Goal: Use online tool/utility: Use online tool/utility

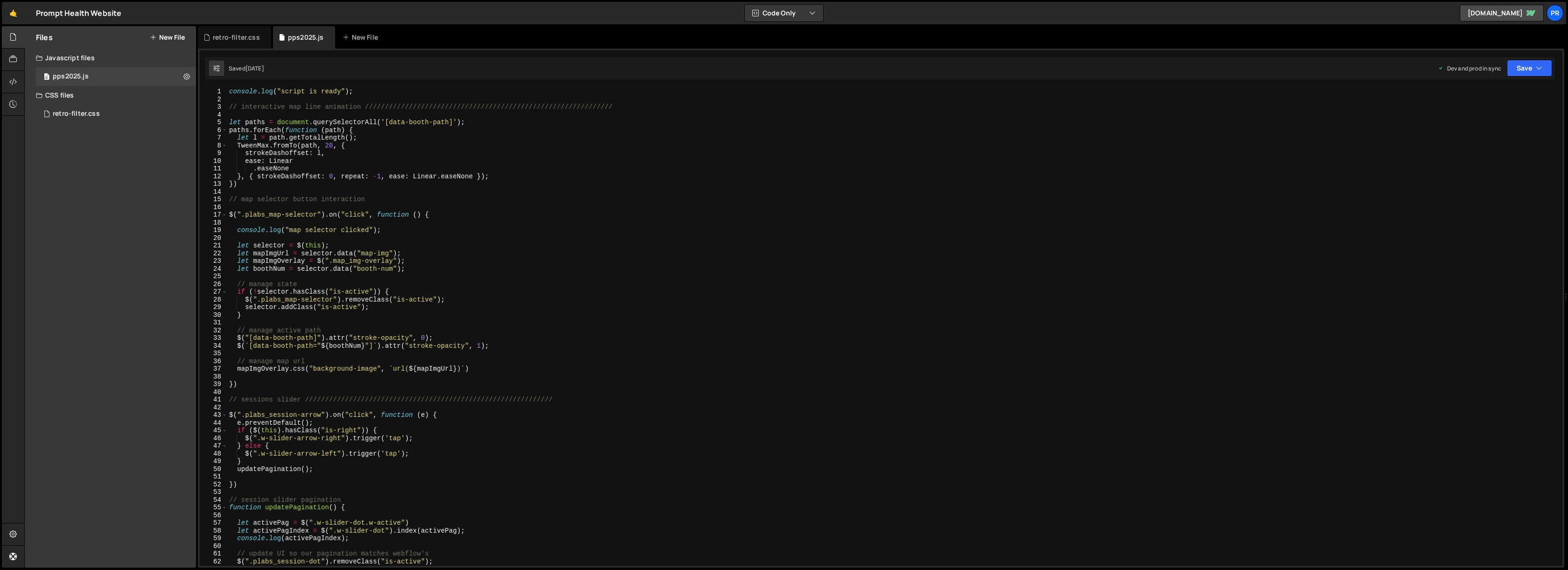
scroll to position [9084, 0]
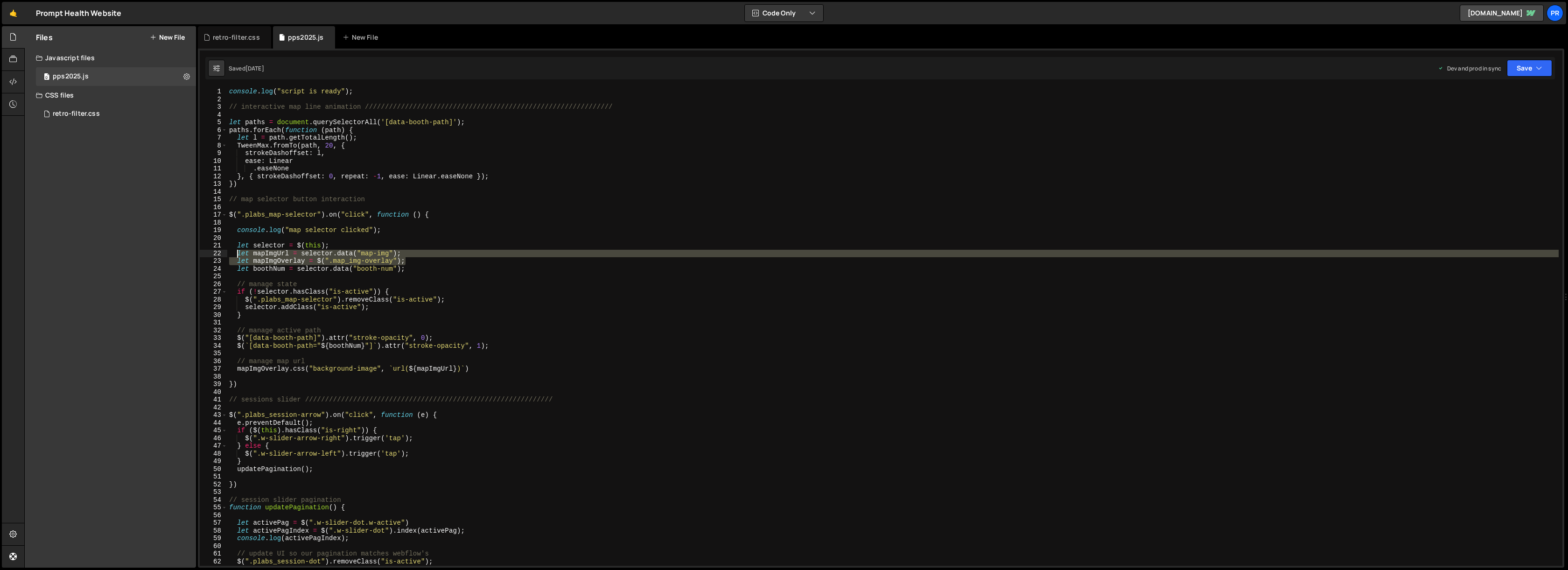
drag, startPoint x: 410, startPoint y: 259, endPoint x: 238, endPoint y: 256, distance: 172.0
click at [238, 256] on div "console . log ( "script is ready" ) ; // interactive map line animation ///////…" at bounding box center [892, 335] width 1331 height 494
type textarea "let mapImgUrl = [DOMAIN_NAME]("map-img"); let mapImgOverlay = $(".map_img-overl…"
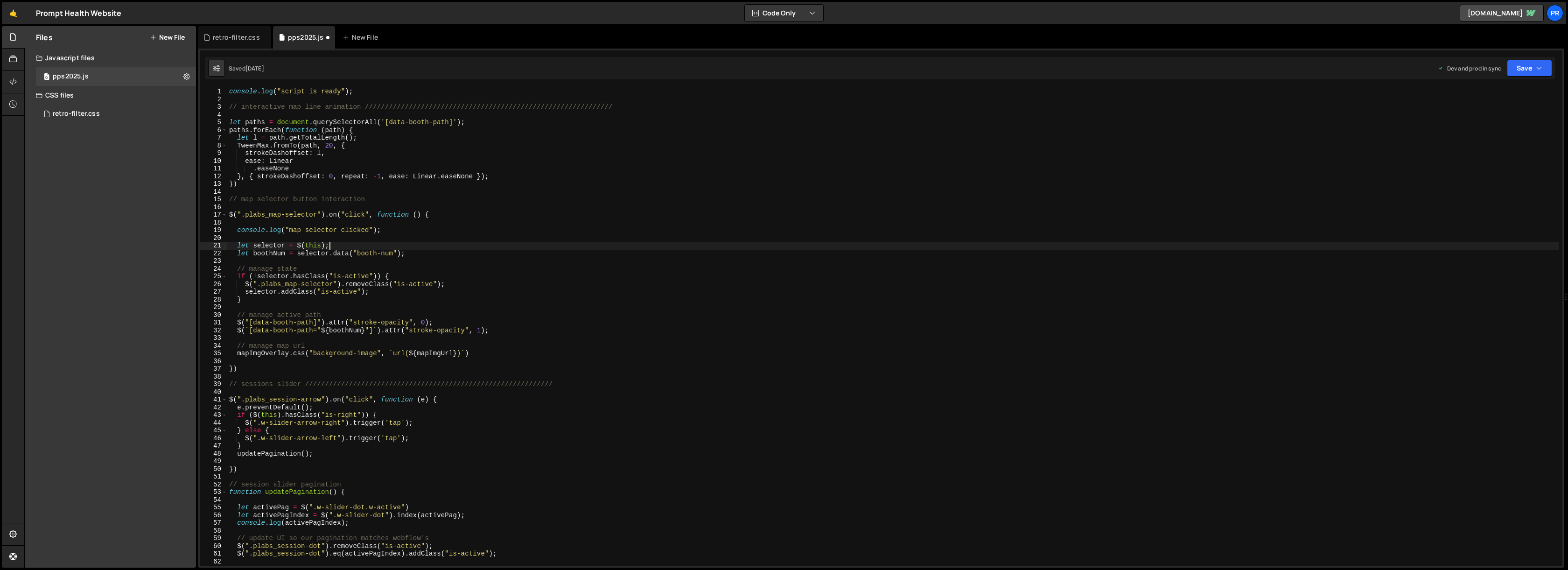
click at [414, 251] on div "console . log ( "script is ready" ) ; // interactive map line animation ///////…" at bounding box center [892, 335] width 1331 height 494
click at [503, 331] on div "console . log ( "script is ready" ) ; // interactive map line animation ///////…" at bounding box center [892, 335] width 1331 height 494
drag, startPoint x: 277, startPoint y: 345, endPoint x: 306, endPoint y: 343, distance: 29.1
click at [306, 343] on div "console . log ( "script is ready" ) ; // interactive map line animation ///////…" at bounding box center [892, 335] width 1331 height 494
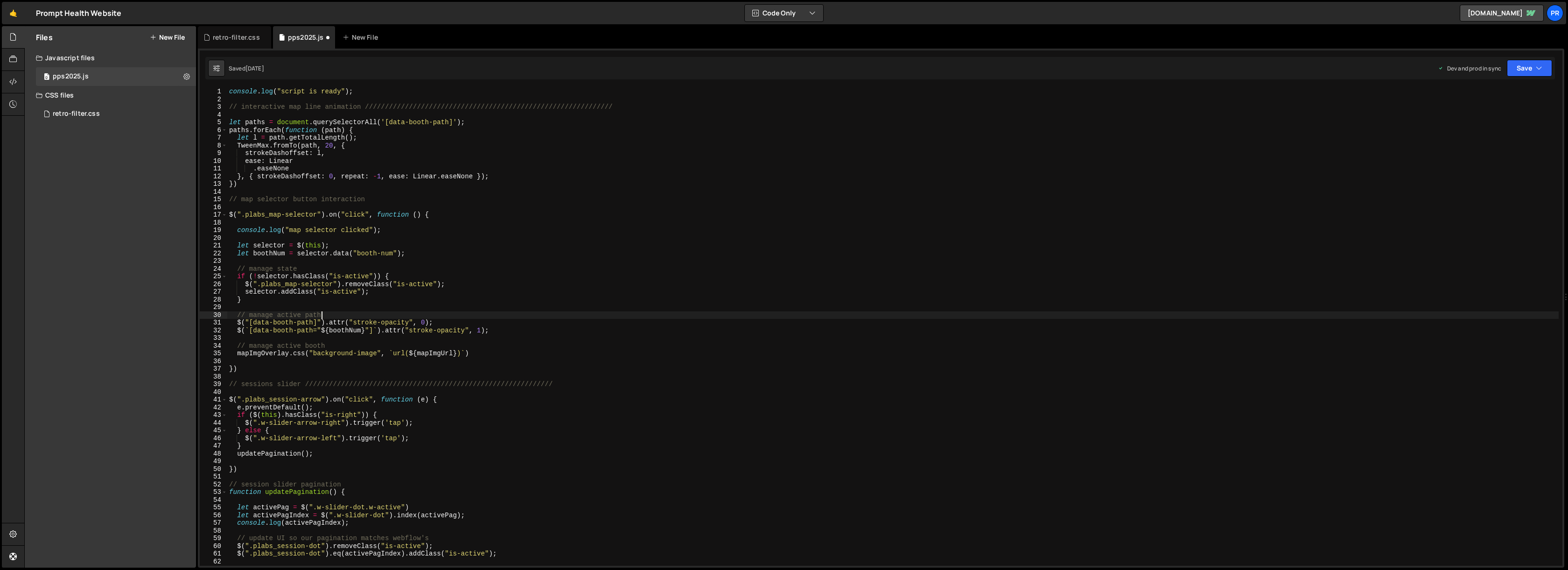
click at [392, 312] on div "console . log ( "script is ready" ) ; // interactive map line animation ///////…" at bounding box center [892, 335] width 1331 height 494
click at [237, 354] on div "console . log ( "script is ready" ) ; // interactive map line animation ///////…" at bounding box center [892, 335] width 1331 height 494
paste textarea "data-booth"
drag, startPoint x: 236, startPoint y: 331, endPoint x: 313, endPoint y: 328, distance: 77.1
click at [313, 328] on div "console . log ( "script is ready" ) ; // interactive map line animation ///////…" at bounding box center [892, 335] width 1331 height 494
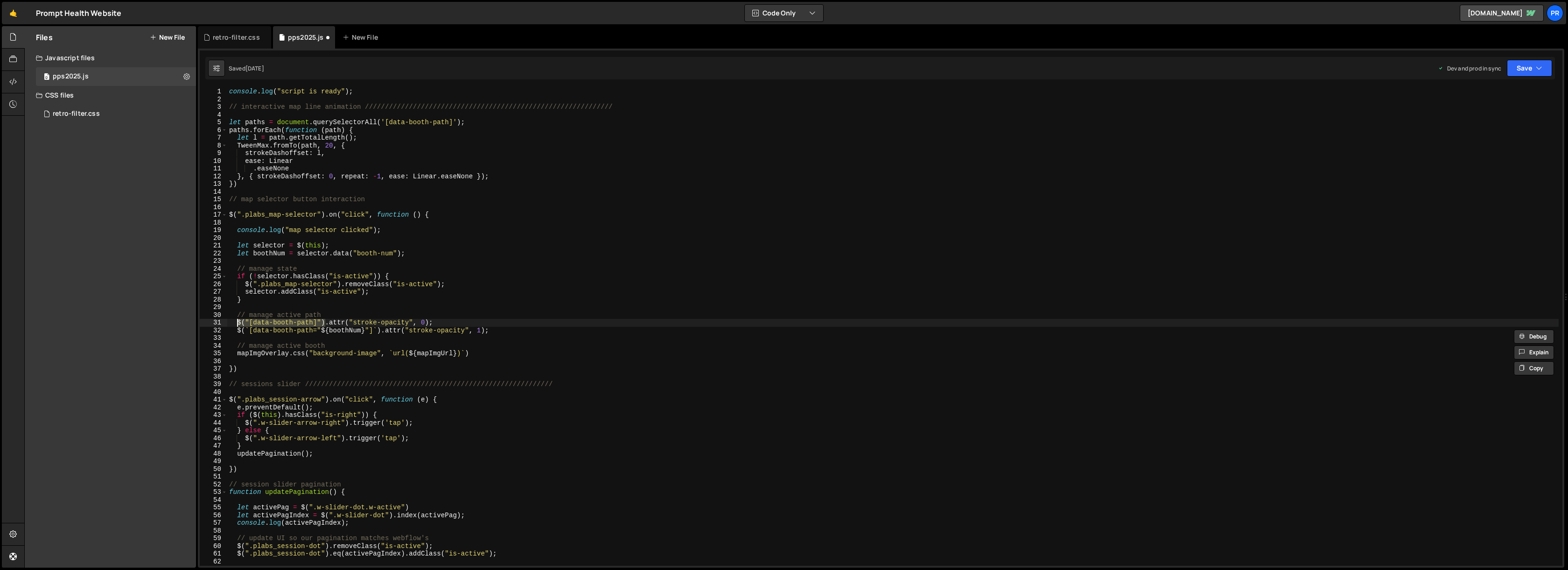
drag, startPoint x: 325, startPoint y: 321, endPoint x: 237, endPoint y: 322, distance: 88.0
click at [237, 322] on div "console . log ( "script is ready" ) ; // interactive map line animation ///////…" at bounding box center [892, 335] width 1331 height 494
click at [416, 254] on div "console . log ( "script is ready" ) ; // interactive map line animation ///////…" at bounding box center [892, 335] width 1331 height 494
type textarea "let boothNum = [DOMAIN_NAME]("booth-num");"
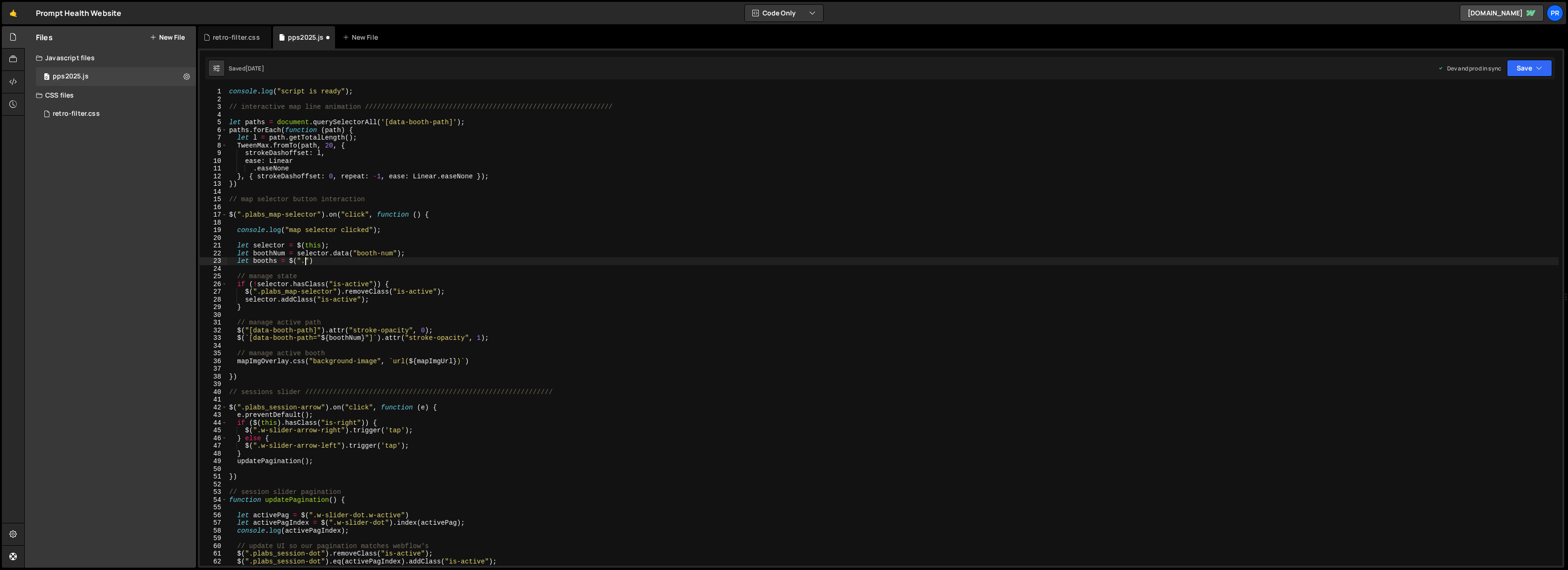
scroll to position [0, 5]
paste textarea "$("[data-booth-path]")""
paste textarea "$("[data-booth-path]")"
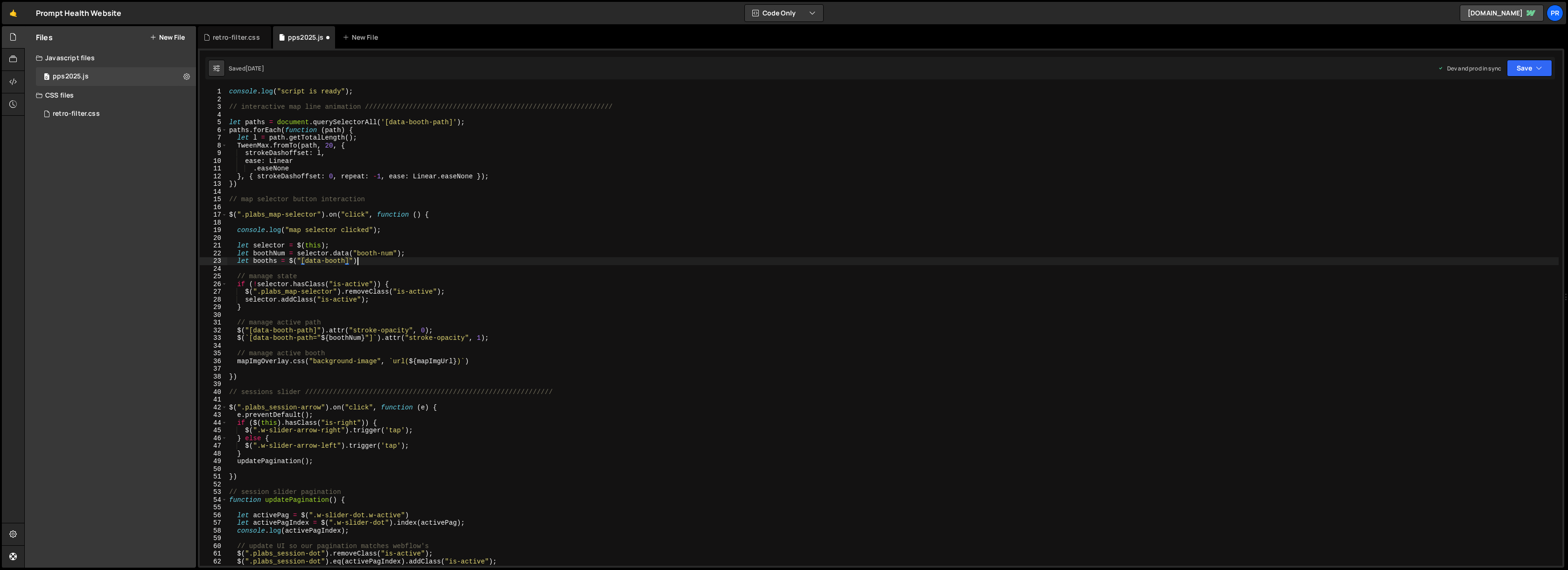
click at [376, 260] on div "console . log ( "script is ready" ) ; // interactive map line animation ///////…" at bounding box center [892, 335] width 1331 height 494
click at [428, 251] on div "console . log ( "script is ready" ) ; // interactive map line animation ///////…" at bounding box center [892, 335] width 1331 height 494
drag, startPoint x: 474, startPoint y: 361, endPoint x: 238, endPoint y: 361, distance: 236.0
click at [238, 361] on div "console . log ( "script is ready" ) ; // interactive map line animation ///////…" at bounding box center [892, 335] width 1331 height 494
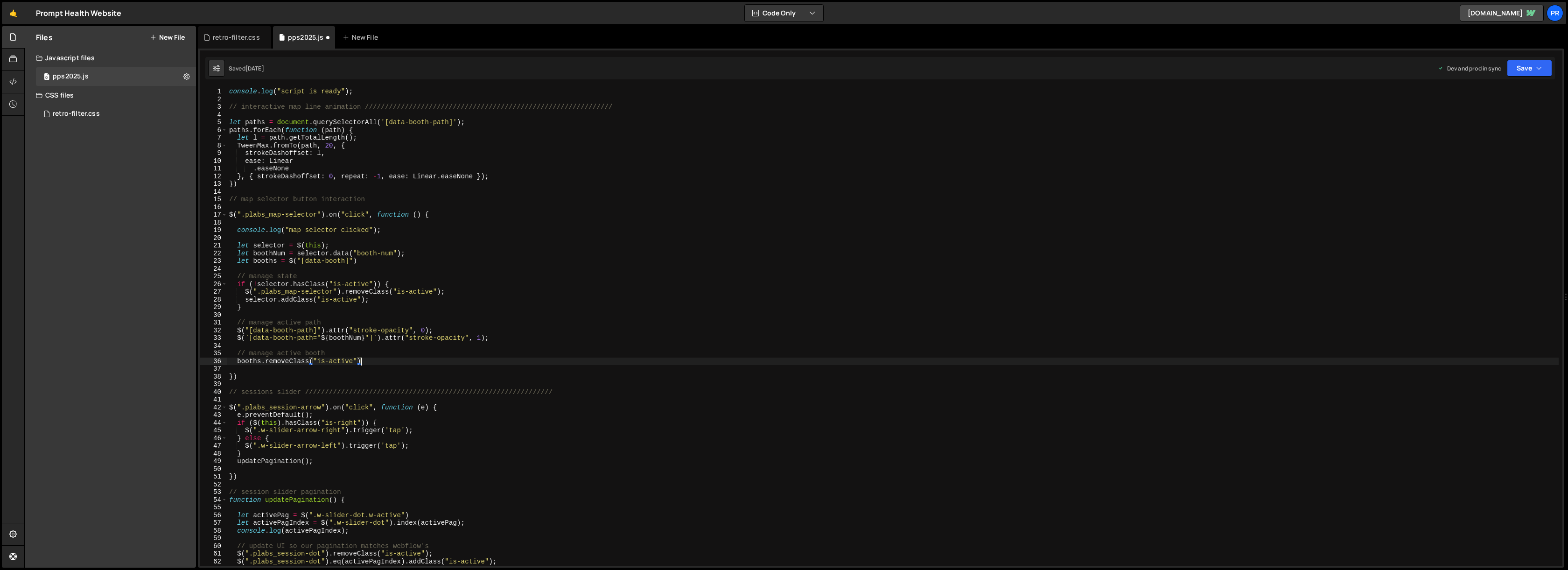
type textarea "booths.removeClass("is-active");"
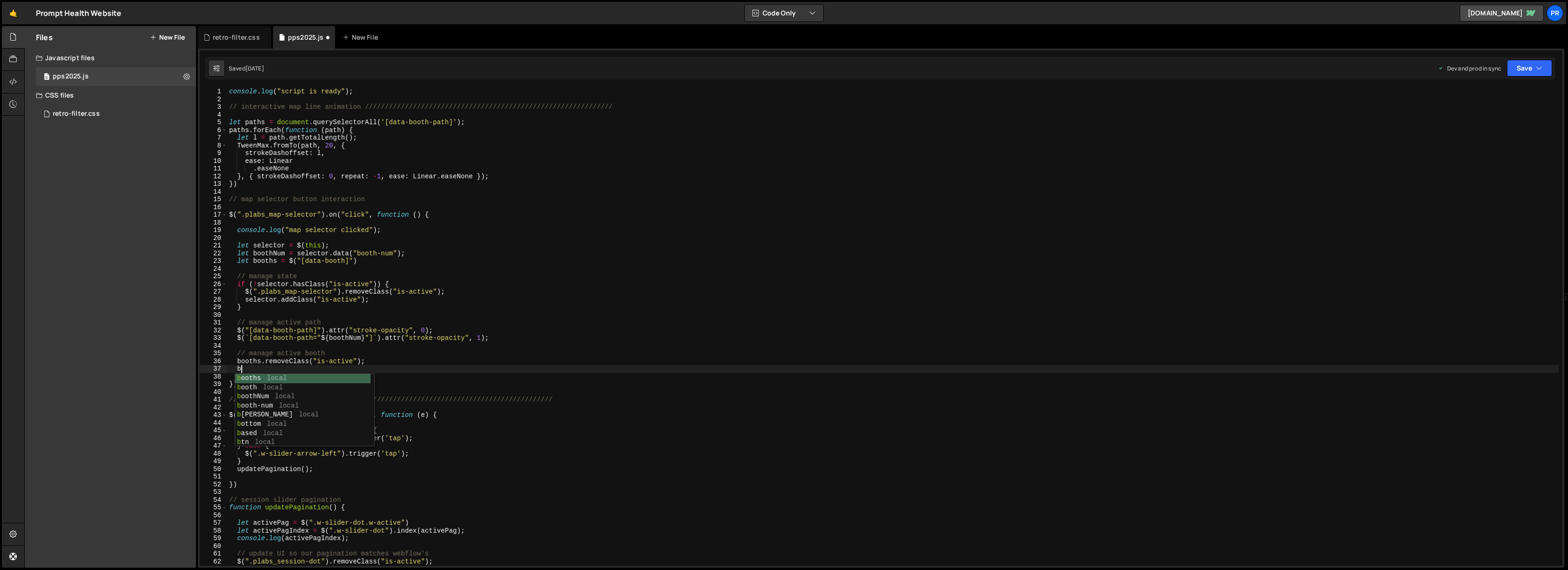
scroll to position [0, 0]
type textarea "b"
drag, startPoint x: 362, startPoint y: 260, endPoint x: 291, endPoint y: 263, distance: 71.1
click at [291, 263] on div "console . log ( "script is ready" ) ; // interactive map line animation ///////…" at bounding box center [892, 335] width 1331 height 494
type textarea "let booths = $("[data-booth]")"
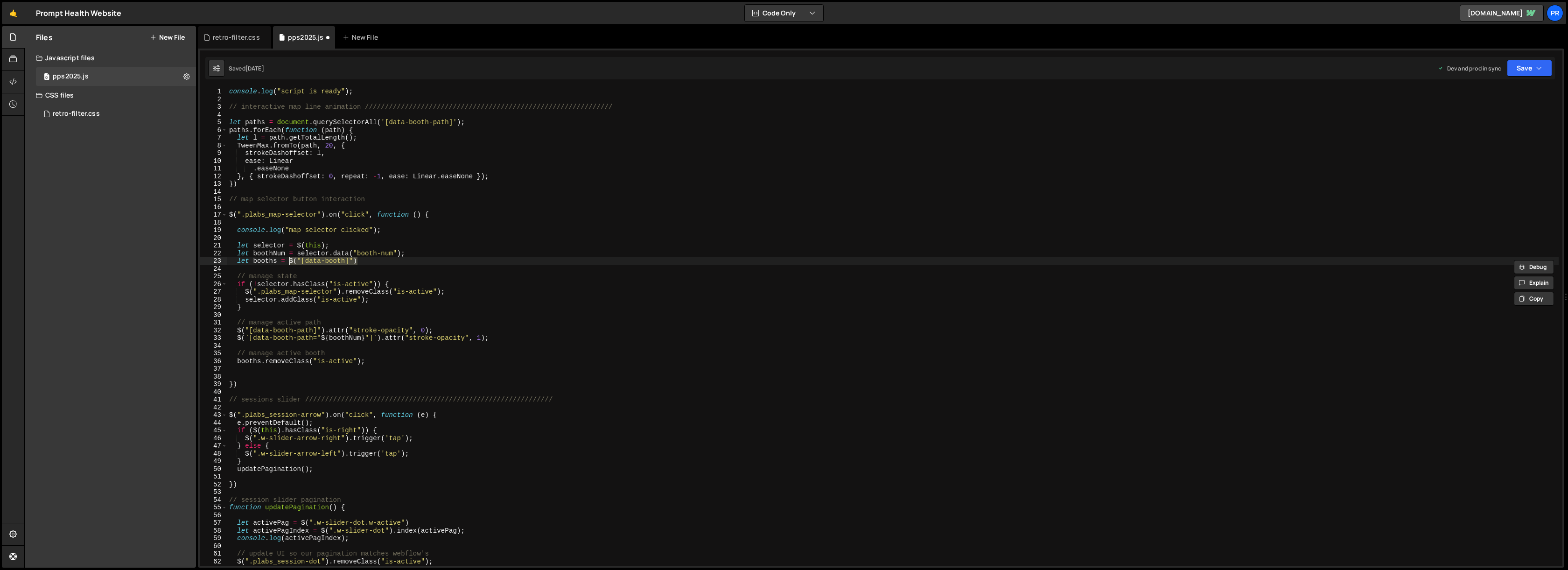
click at [258, 368] on div "console . log ( "script is ready" ) ; // interactive map line animation ///////…" at bounding box center [892, 335] width 1331 height 494
paste textarea "$("[data-booth]")"
click at [249, 367] on div "console . log ( "script is ready" ) ; // interactive map line animation ///////…" at bounding box center [892, 335] width 1331 height 494
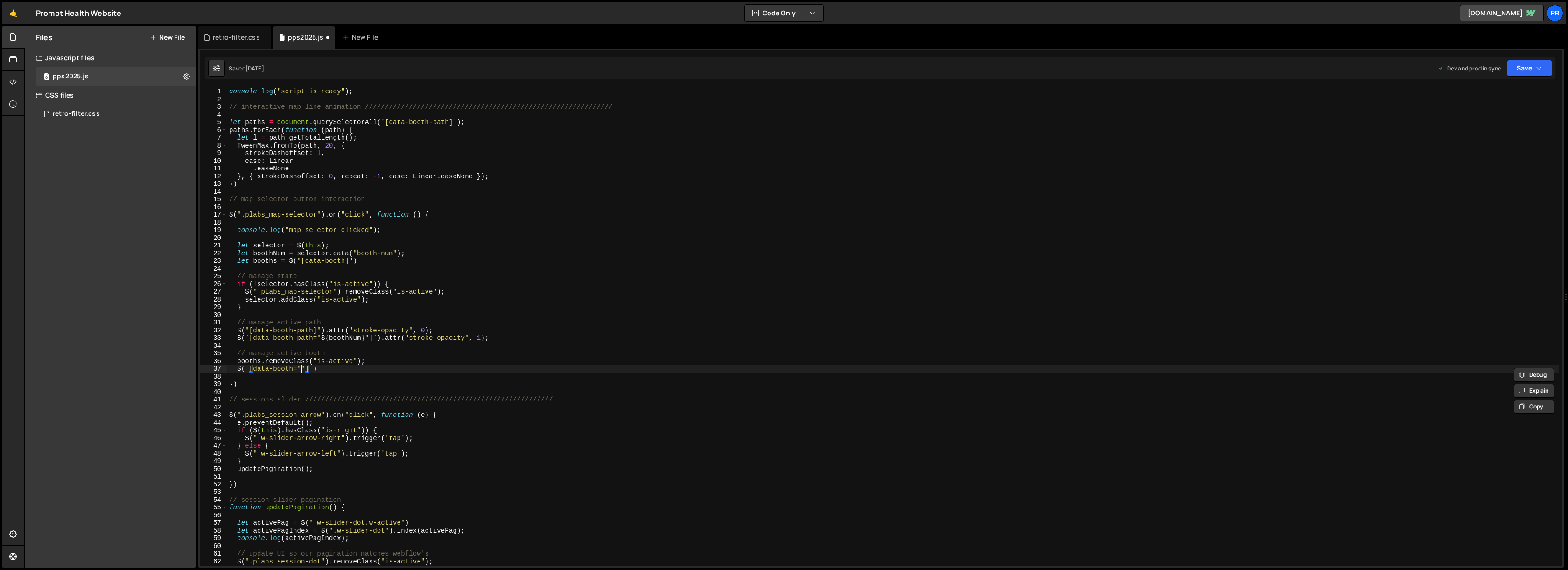
click at [301, 370] on div "console . log ( "script is ready" ) ; // interactive map line animation ///////…" at bounding box center [892, 335] width 1331 height 494
click at [405, 369] on div "console . log ( "script is ready" ) ; // interactive map line animation ///////…" at bounding box center [892, 335] width 1331 height 494
click at [344, 353] on div "console . log ( "script is ready" ) ; // interactive map line animation ///////…" at bounding box center [892, 335] width 1331 height 494
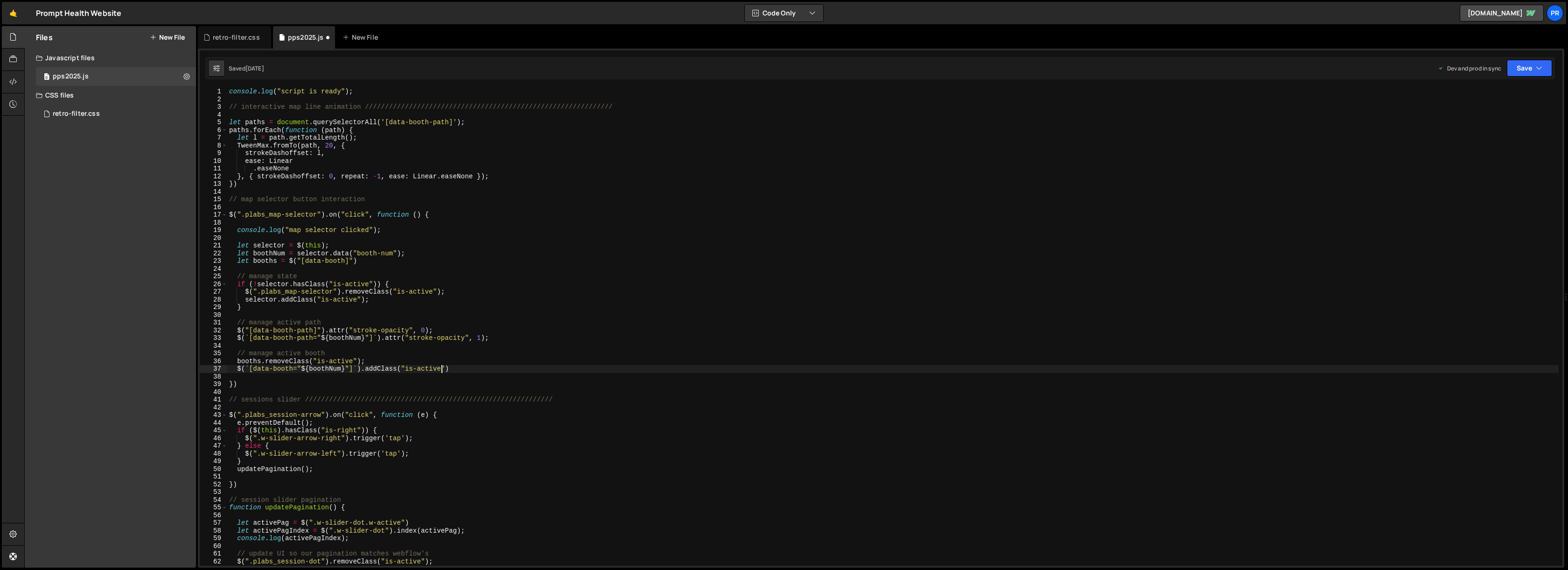
type textarea "// manage active booth"
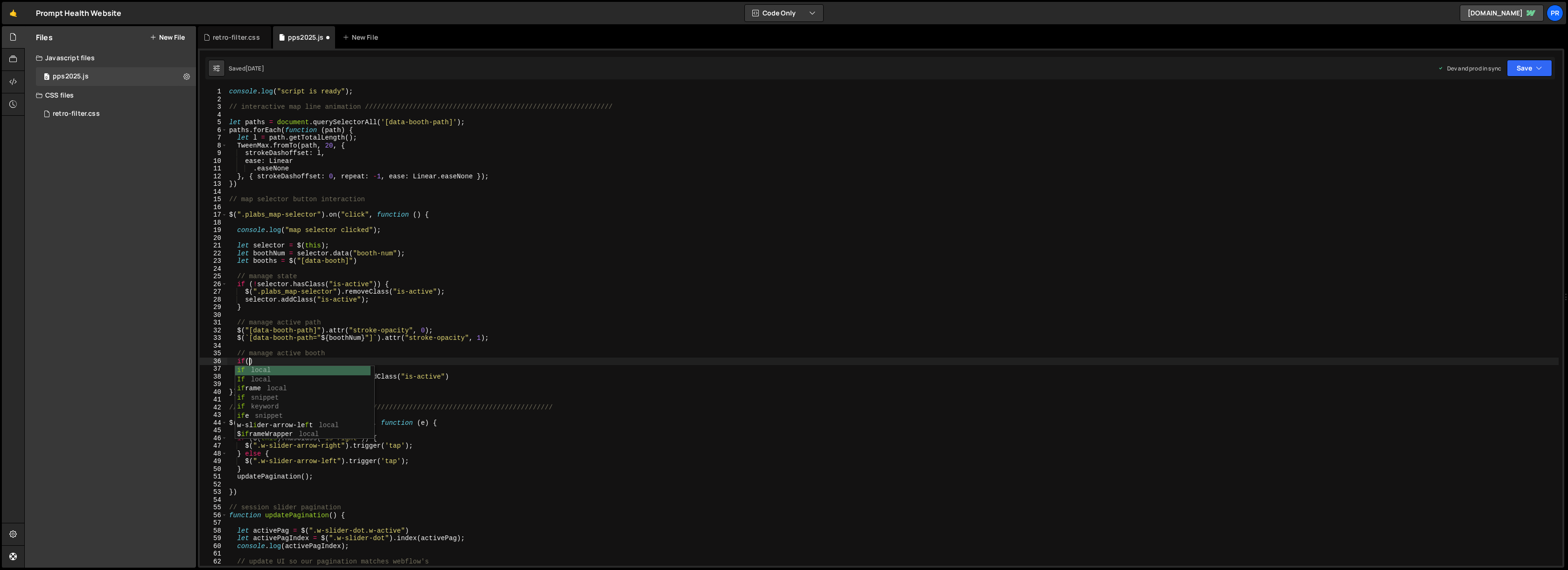
scroll to position [0, 1]
drag, startPoint x: 238, startPoint y: 377, endPoint x: 361, endPoint y: 377, distance: 123.0
click at [361, 377] on div "console . log ( "script is ready" ) ; // interactive map line animation ///////…" at bounding box center [892, 335] width 1331 height 494
click at [248, 361] on div "console . log ( "script is ready" ) ; // interactive map line animation ///////…" at bounding box center [892, 335] width 1331 height 494
paste textarea "$(`[data-booth="${boothNum}"]`)"
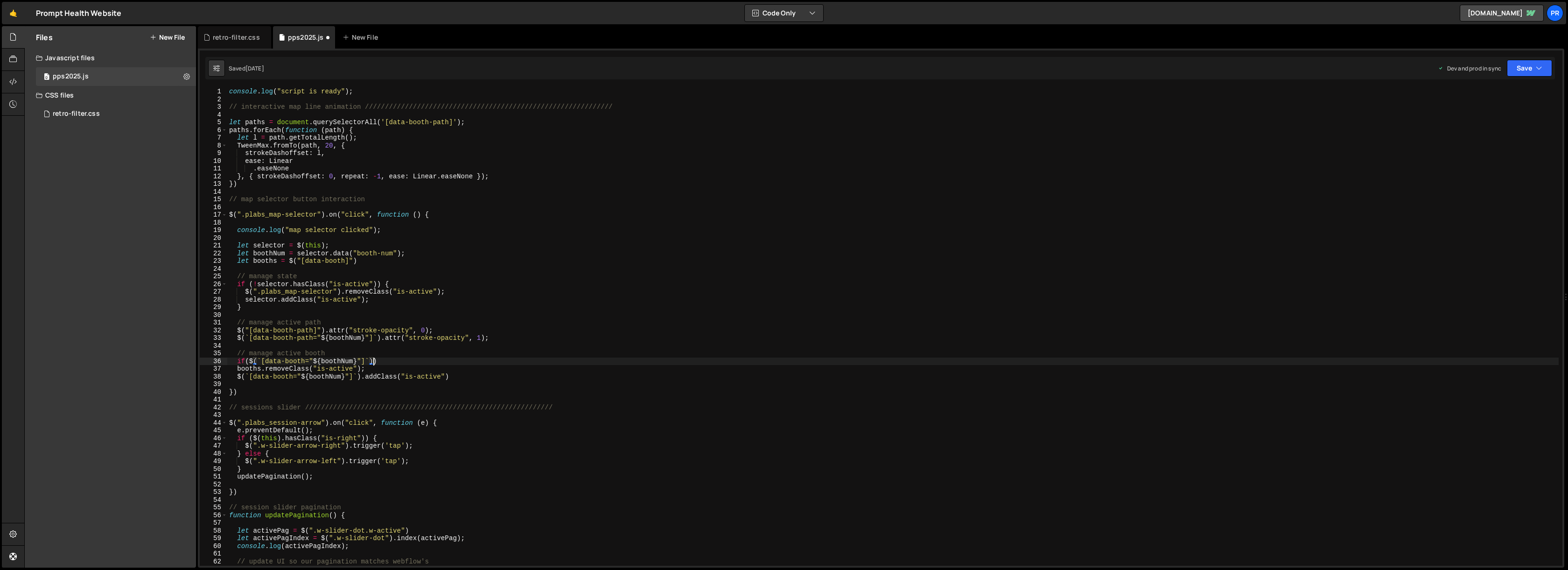
click at [262, 360] on div "console . log ( "script is ready" ) ; // interactive map line animation ///////…" at bounding box center [892, 335] width 1331 height 494
click at [260, 363] on div "console . log ( "script is ready" ) ; // interactive map line animation ///////…" at bounding box center [892, 335] width 1331 height 494
paste textarea "pLabs_booth"
click at [261, 360] on div "console . log ( "script is ready" ) ; // interactive map line animation ///////…" at bounding box center [892, 335] width 1331 height 494
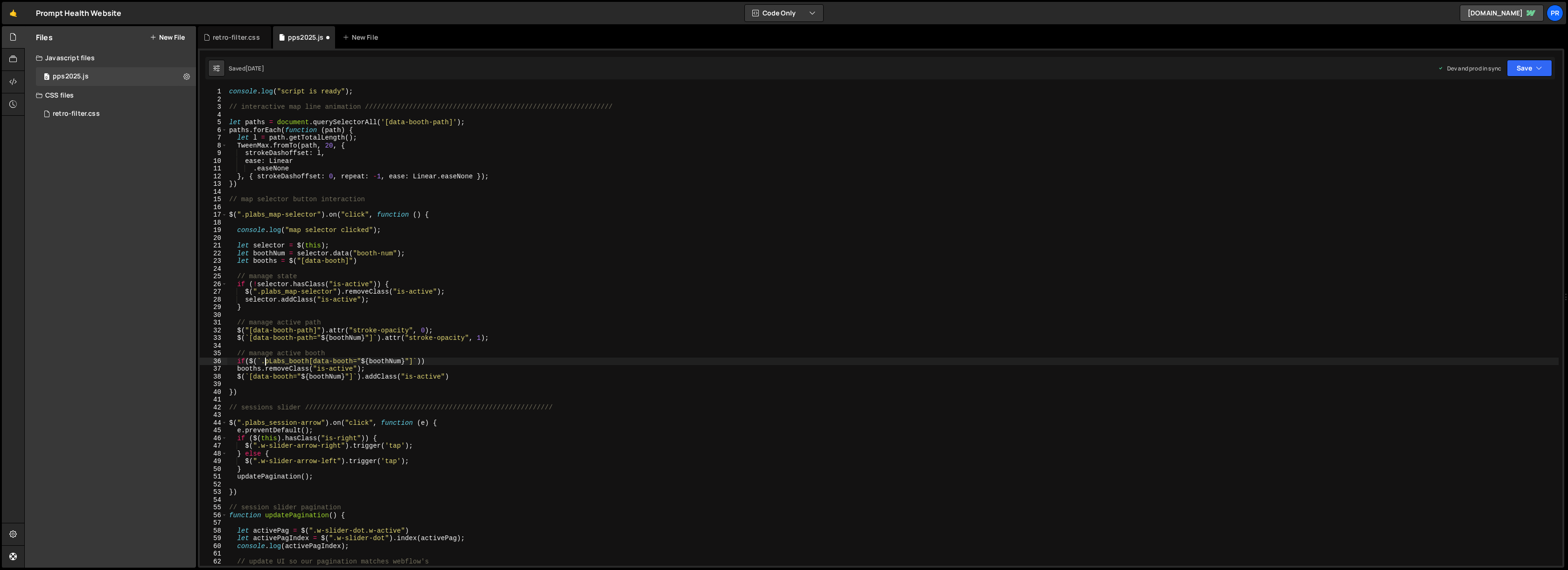
click at [309, 363] on div "console . log ( "script is ready" ) ; // interactive map line animation ///////…" at bounding box center [892, 335] width 1331 height 494
click at [460, 361] on div "console . log ( "script is ready" ) ; // interactive map line animation ///////…" at bounding box center [892, 335] width 1331 height 494
drag, startPoint x: 310, startPoint y: 362, endPoint x: 348, endPoint y: 360, distance: 38.1
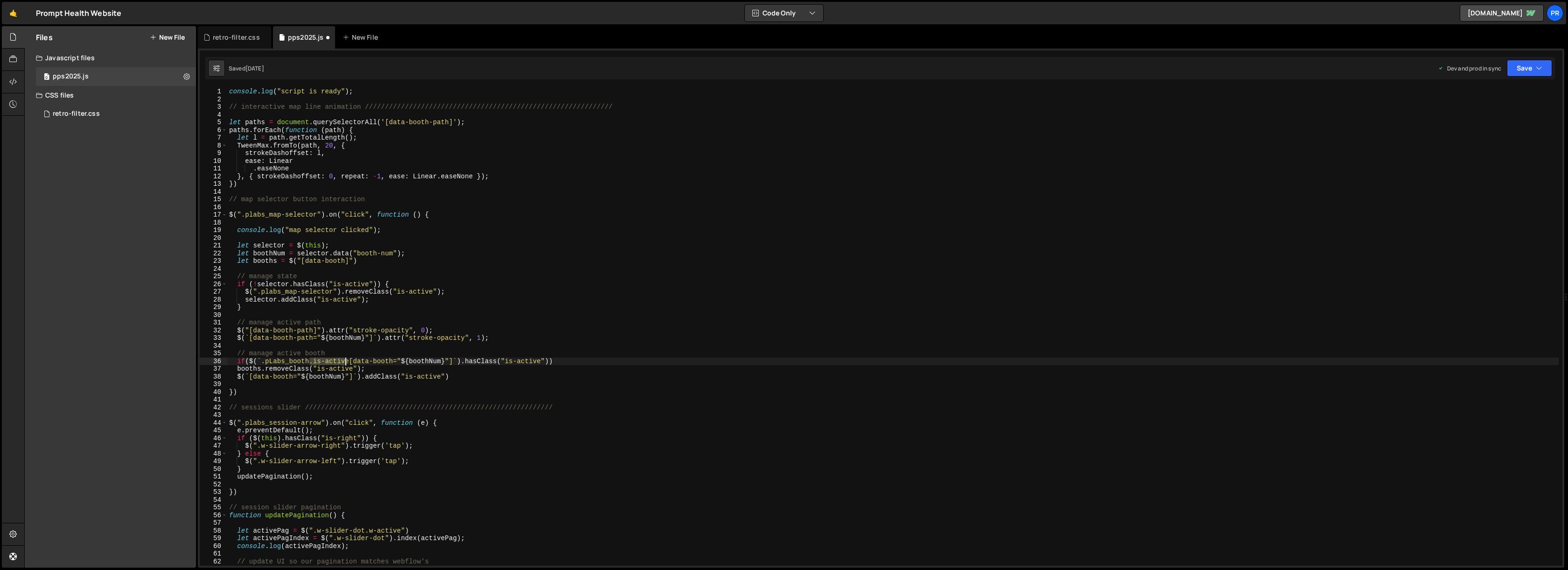
click at [348, 360] on div "console . log ( "script is ready" ) ; // interactive map line animation ///////…" at bounding box center [892, 335] width 1331 height 494
click at [511, 341] on div "console . log ( "script is ready" ) ; // interactive map line animation ///////…" at bounding box center [892, 335] width 1331 height 494
click at [509, 361] on div "console . log ( "script is ready" ) ; // interactive map line animation ///////…" at bounding box center [892, 335] width 1331 height 494
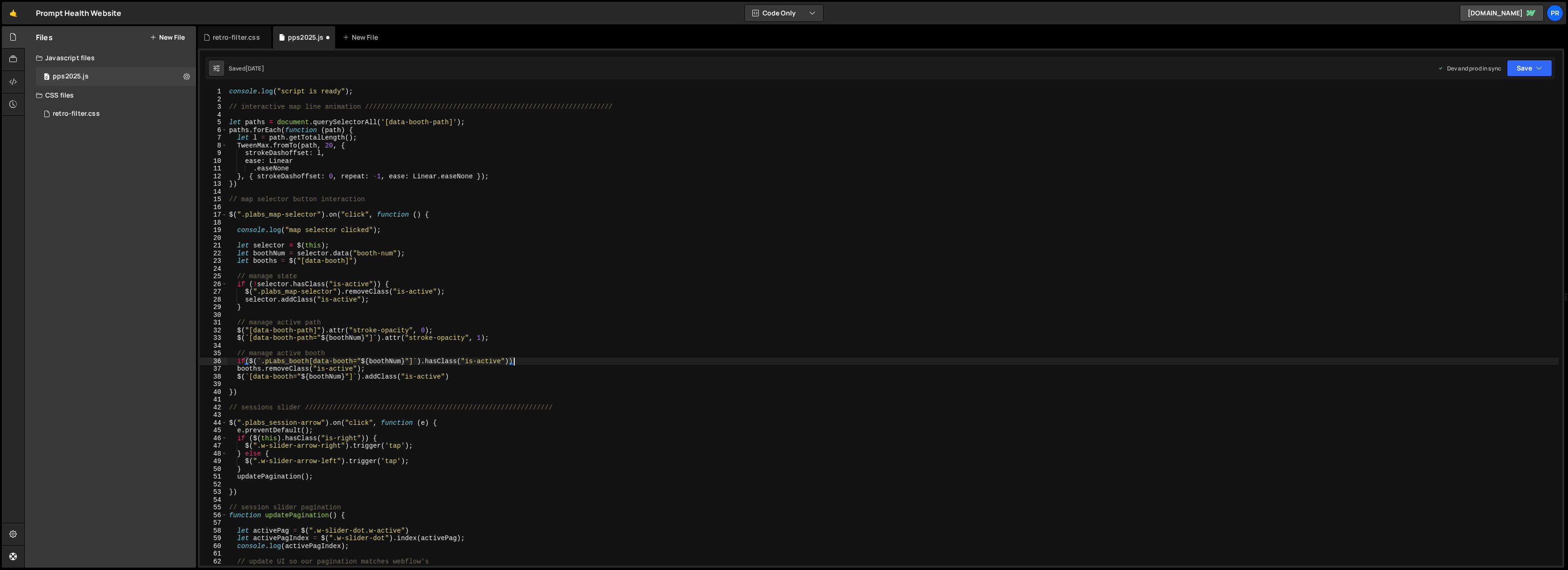
type textarea "if($(`.pLabs_booth[data-booth="${boothNum}"]`).hasClass("is-active")){"
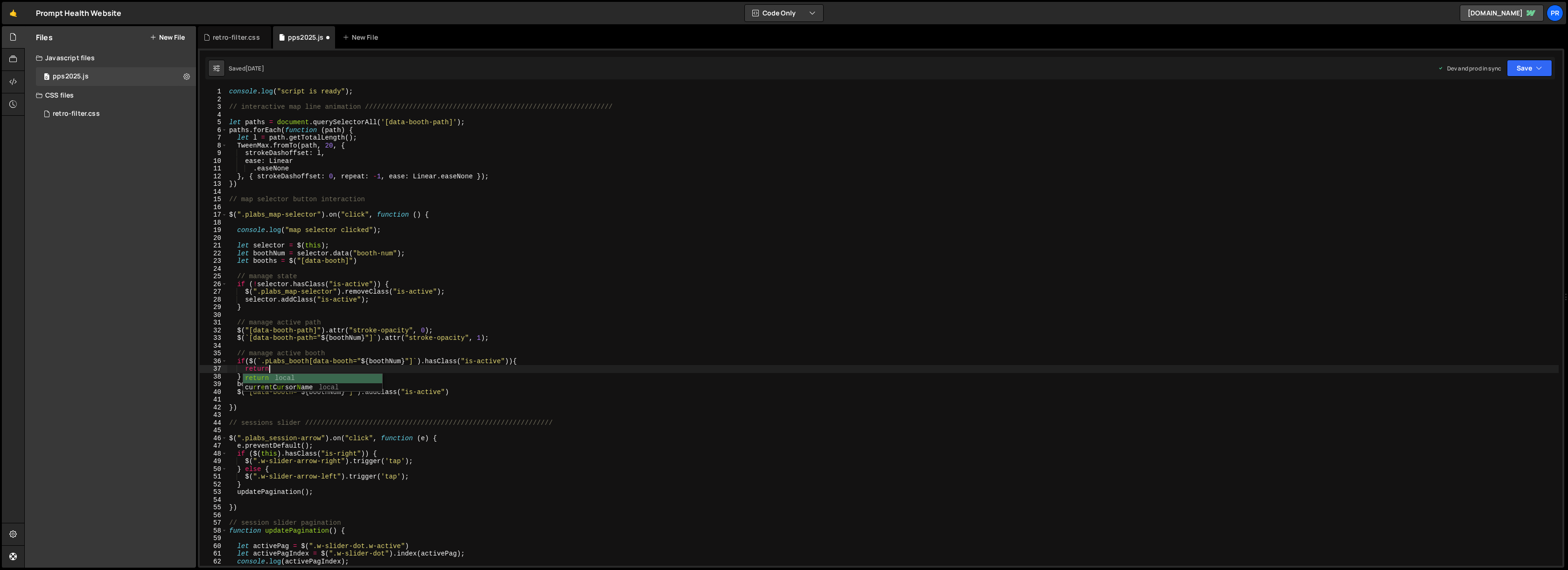
scroll to position [0, 2]
click at [269, 358] on div "console . log ( "script is ready" ) ; // interactive map line animation ///////…" at bounding box center [892, 335] width 1331 height 494
click at [254, 375] on div "console . log ( "script is ready" ) ; // interactive map line animation ///////…" at bounding box center [892, 335] width 1331 height 494
type textarea "} else {"
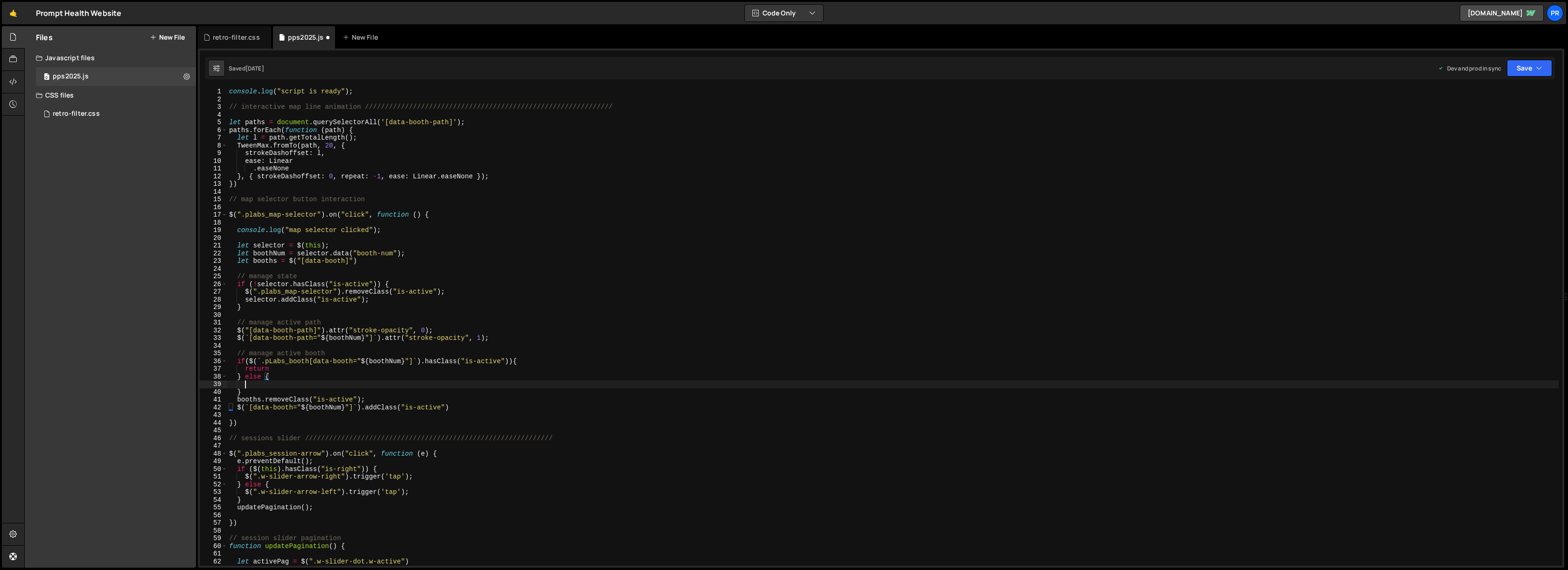
scroll to position [0, 1]
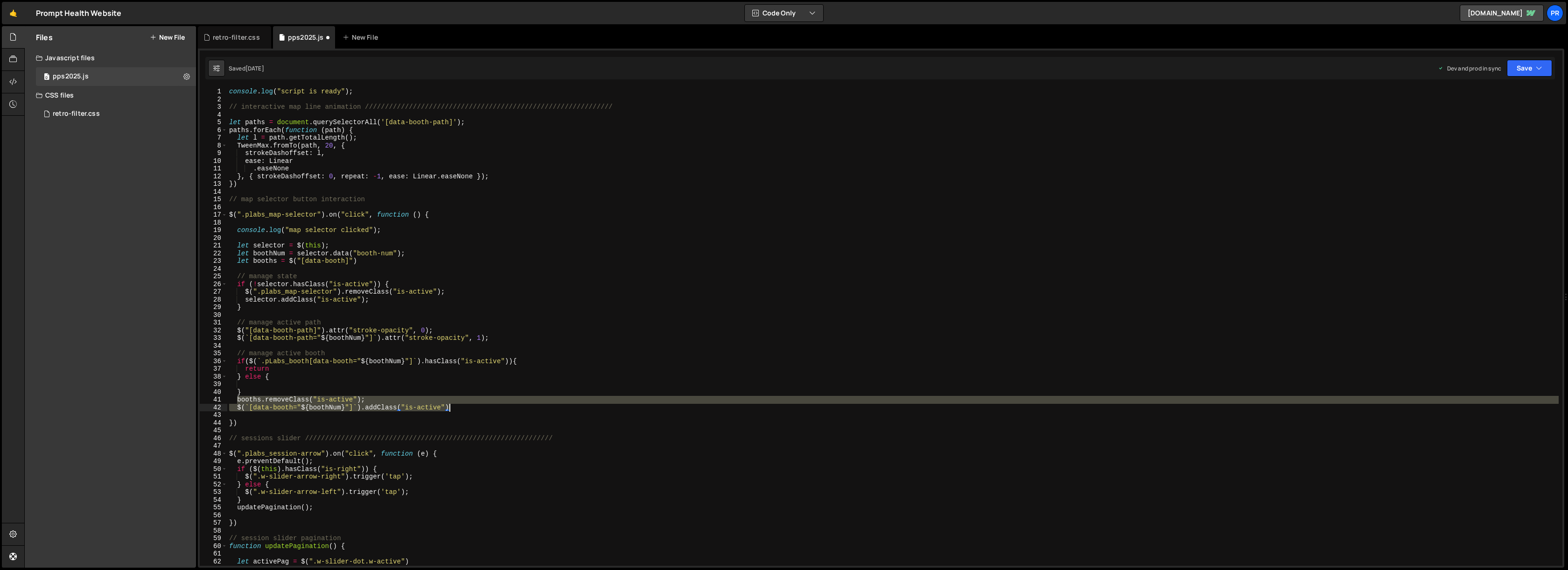
drag, startPoint x: 237, startPoint y: 399, endPoint x: 450, endPoint y: 408, distance: 213.2
click at [450, 408] on div "console . log ( "script is ready" ) ; // interactive map line animation ///////…" at bounding box center [892, 335] width 1331 height 494
type textarea "booths.removeClass("is-active"); $(`[data-booth="${boothNum}"]`).addClass("is-a…"
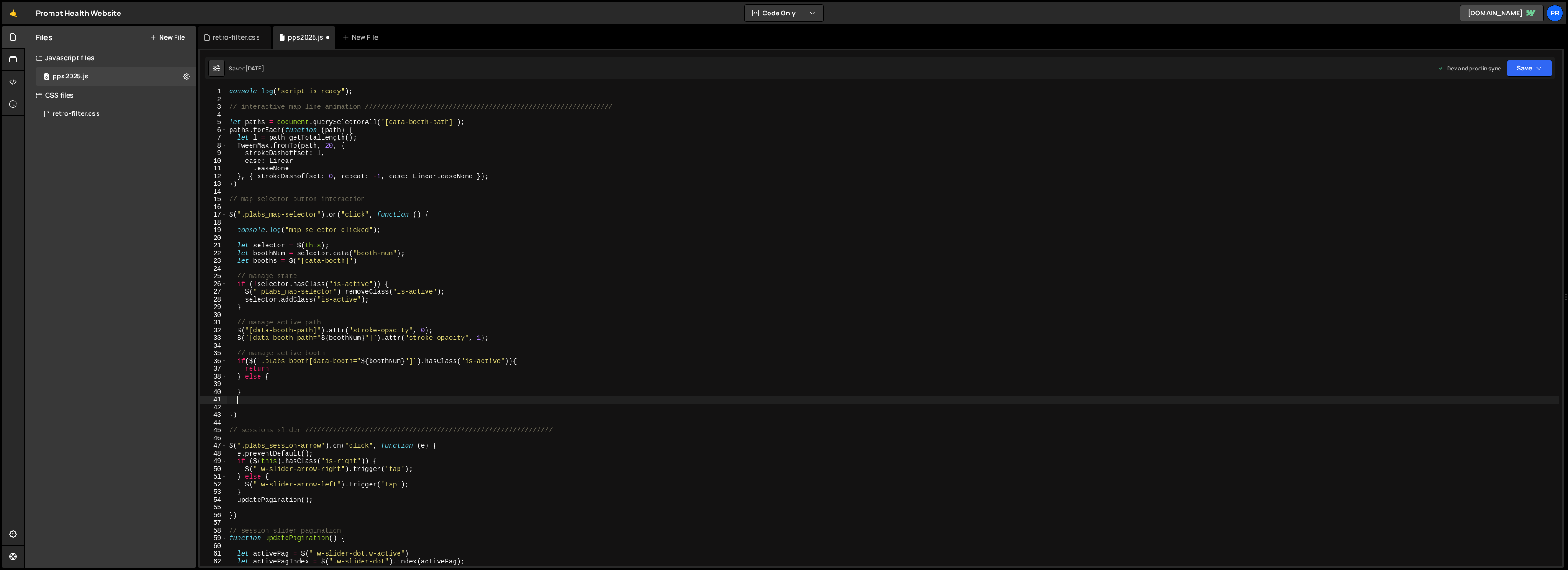
scroll to position [0, 0]
click at [288, 378] on div "console . log ( "script is ready" ) ; // interactive map line animation ///////…" at bounding box center [892, 335] width 1331 height 494
type textarea "} else {"
paste textarea "$(`[data-booth="${boothNum}"]`).addClass("is-active")"
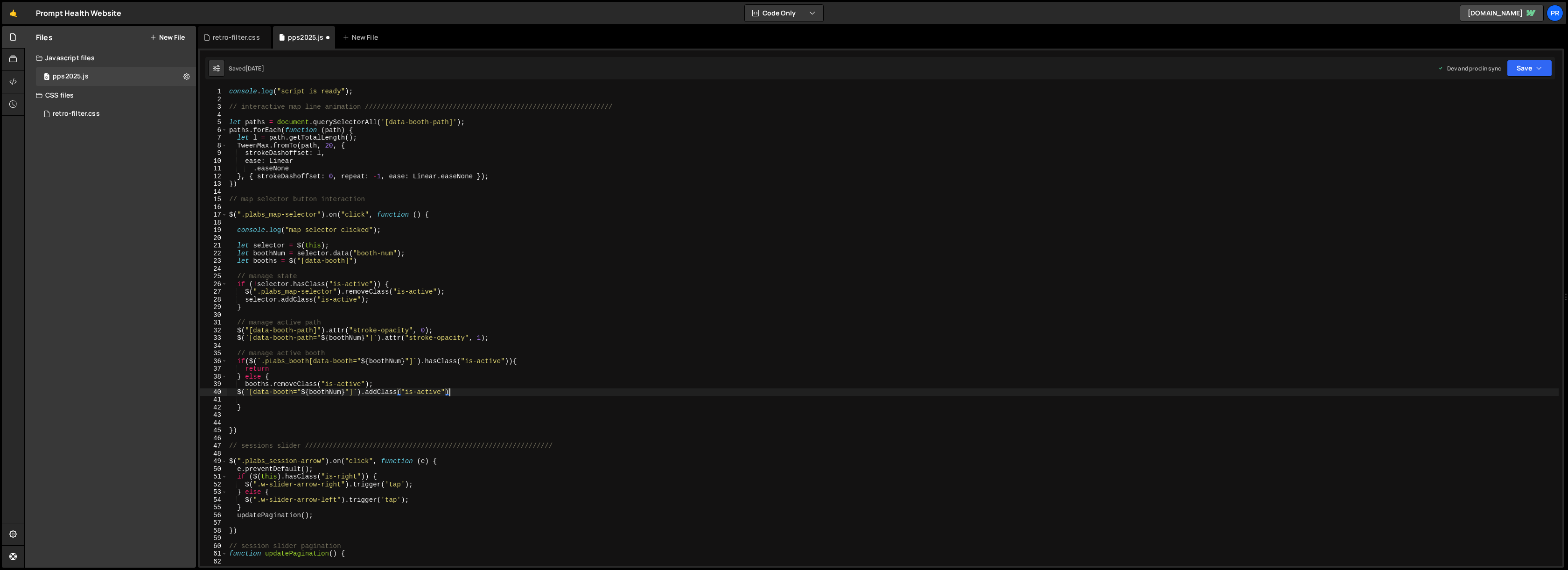
click at [236, 391] on div "console . log ( "script is ready" ) ; // interactive map line animation ///////…" at bounding box center [892, 335] width 1331 height 494
drag, startPoint x: 310, startPoint y: 360, endPoint x: 260, endPoint y: 360, distance: 50.0
click at [260, 360] on div "console . log ( "script is ready" ) ; // interactive map line animation ///////…" at bounding box center [892, 335] width 1331 height 494
click at [406, 386] on div "console . log ( "script is ready" ) ; // interactive map line animation ///////…" at bounding box center [892, 335] width 1331 height 494
click at [314, 368] on div "console . log ( "script is ready" ) ; // interactive map line animation ///////…" at bounding box center [892, 335] width 1331 height 494
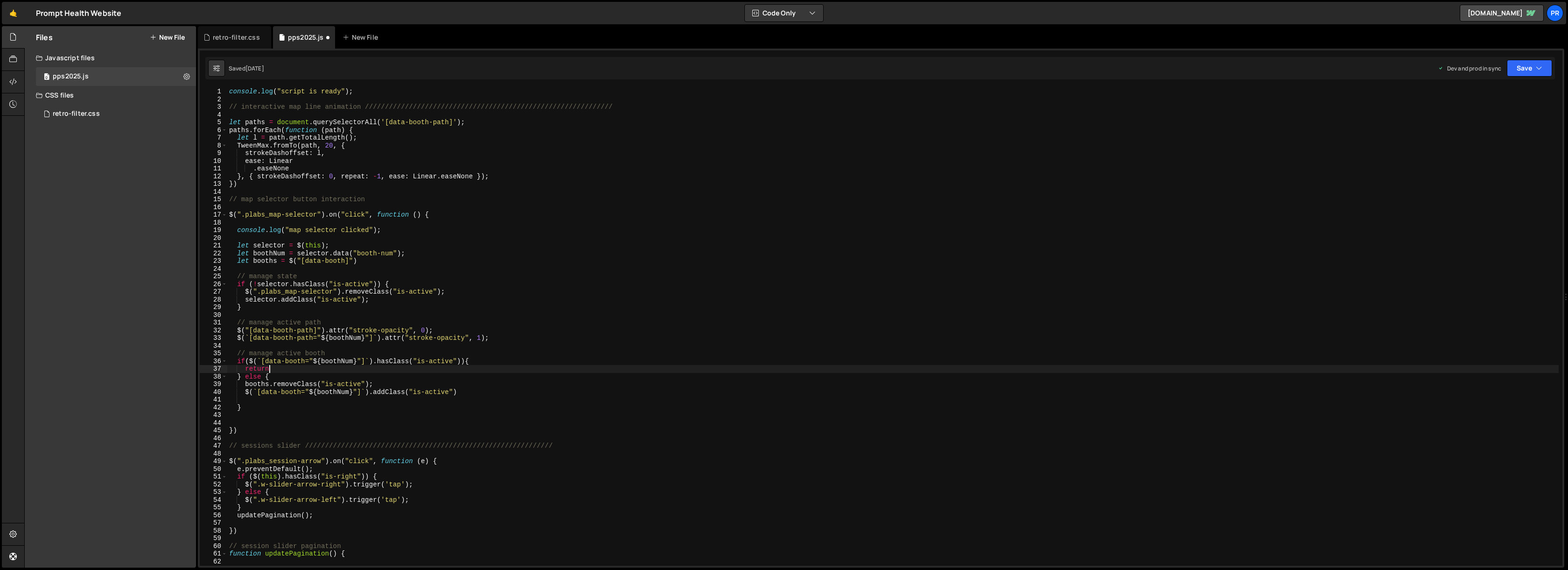
type textarea "return;"
click at [269, 401] on div "console . log ( "script is ready" ) ; // interactive map line animation ///////…" at bounding box center [892, 335] width 1331 height 494
click at [430, 385] on div "console . log ( "script is ready" ) ; // interactive map line animation ///////…" at bounding box center [892, 335] width 1331 height 494
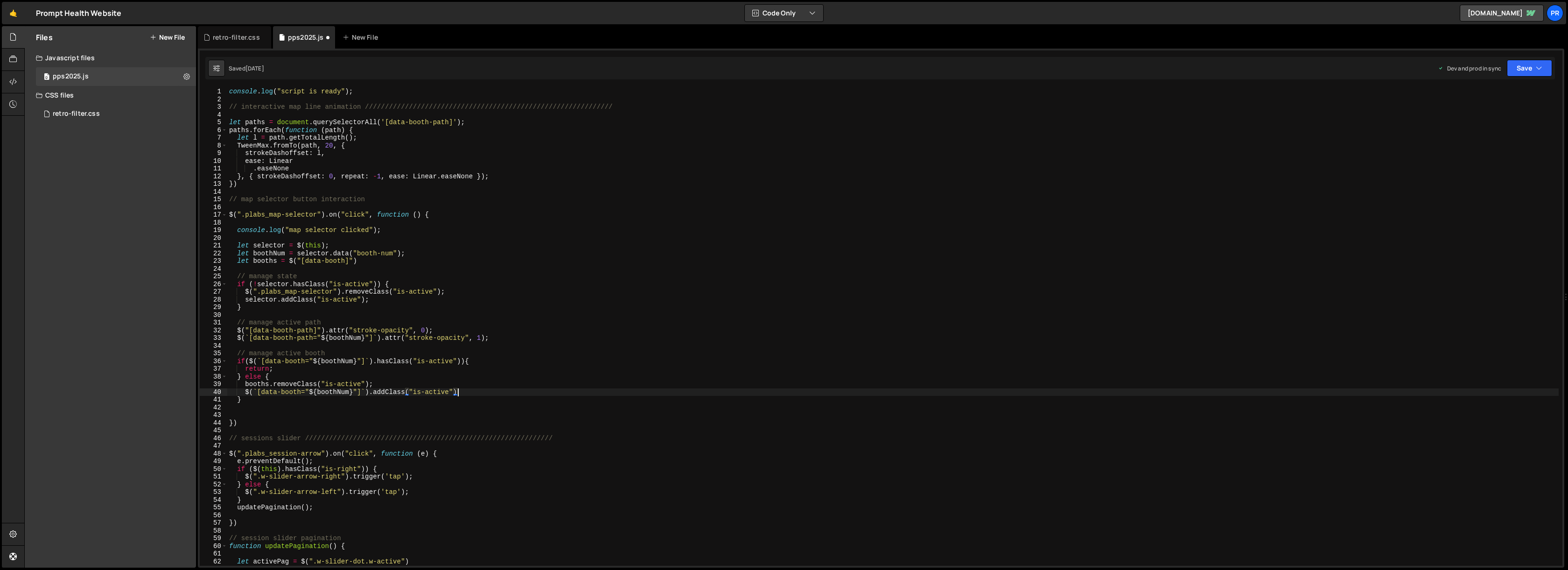
click at [500, 394] on div "console . log ( "script is ready" ) ; // interactive map line animation ///////…" at bounding box center [892, 335] width 1331 height 494
click at [1517, 75] on button "Save" at bounding box center [1529, 68] width 46 height 17
click at [1481, 137] on div "Saved [DATE]" at bounding box center [1498, 132] width 97 height 12
type textarea "let booths = $("[data-booth]")"
click at [361, 259] on div "console . log ( "script is ready" ) ; // interactive map line animation ///////…" at bounding box center [892, 335] width 1331 height 494
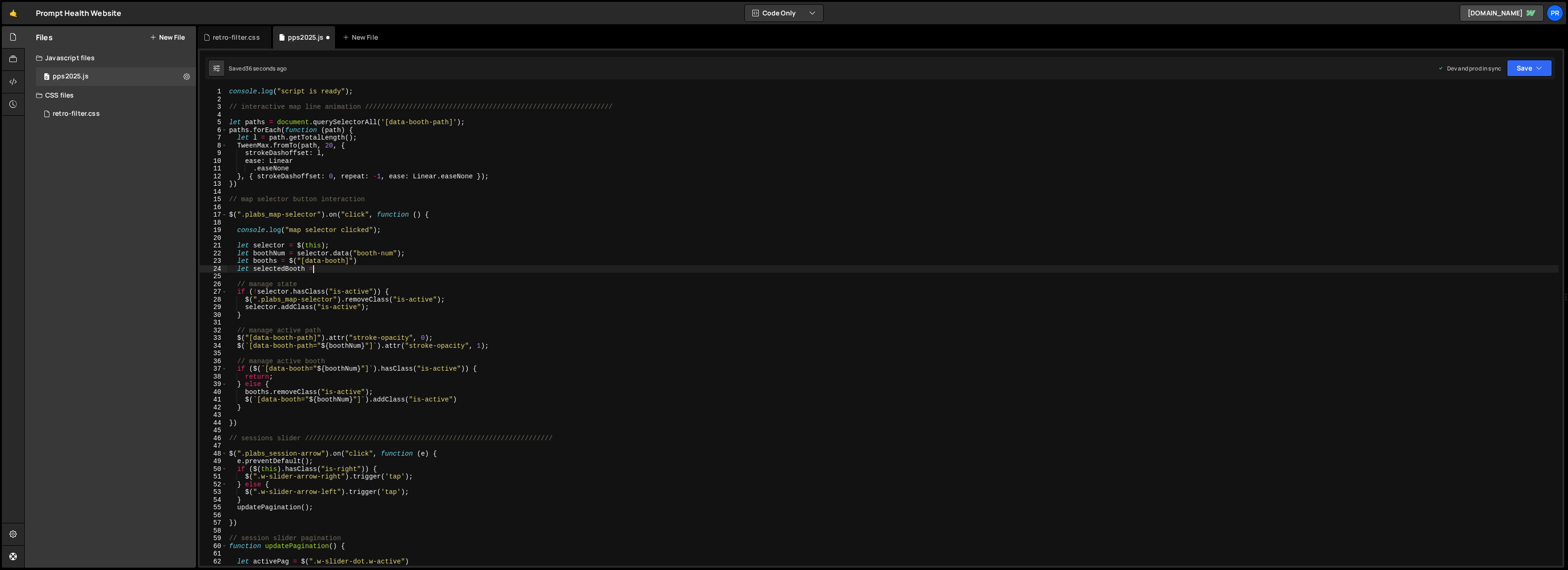
scroll to position [0, 6]
drag, startPoint x: 253, startPoint y: 369, endPoint x: 376, endPoint y: 368, distance: 123.0
click at [376, 368] on div "console . log ( "script is ready" ) ; // interactive map line animation ///////…" at bounding box center [892, 335] width 1331 height 494
click at [324, 267] on div "console . log ( "script is ready" ) ; // interactive map line animation ///////…" at bounding box center [892, 335] width 1331 height 494
paste textarea "$(`[data-booth="${boothNum}"]`)"
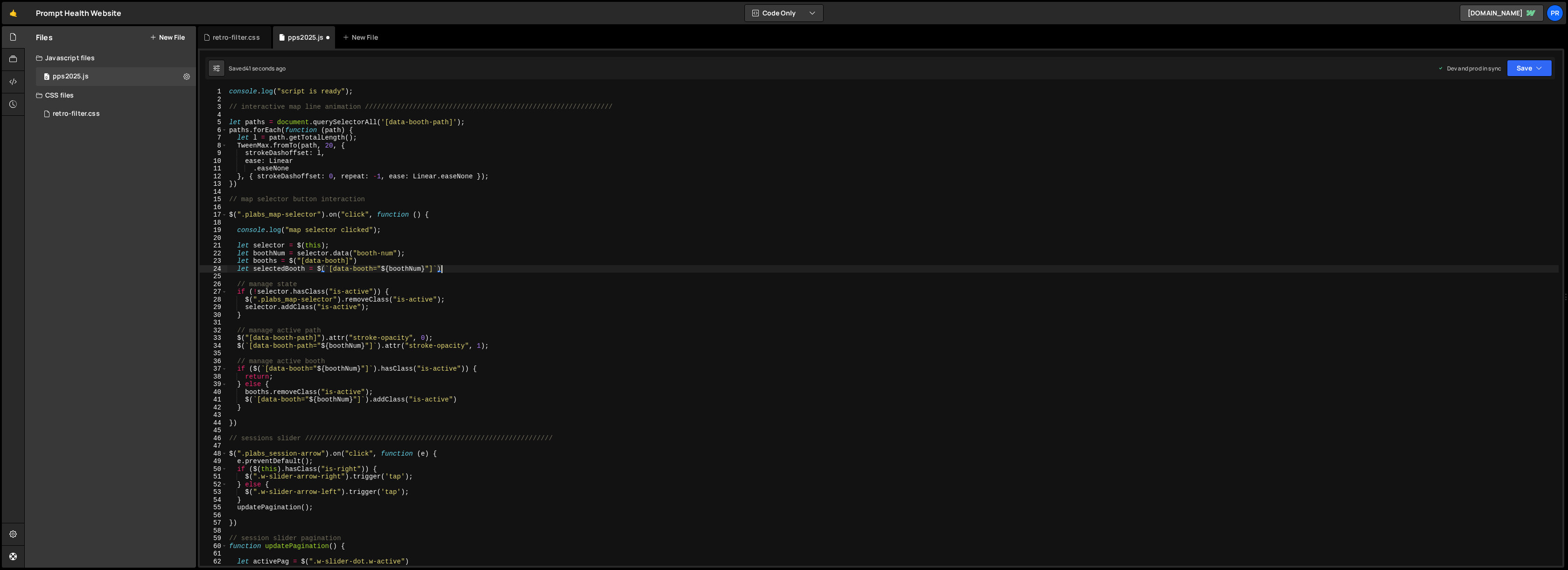
click at [275, 267] on div "console . log ( "script is ready" ) ; // interactive map line animation ///////…" at bounding box center [892, 335] width 1331 height 494
drag, startPoint x: 254, startPoint y: 367, endPoint x: 376, endPoint y: 366, distance: 122.0
click at [376, 366] on div "console . log ( "script is ready" ) ; // interactive map line animation ///////…" at bounding box center [892, 335] width 1331 height 494
paste textarea "selectedBooth"
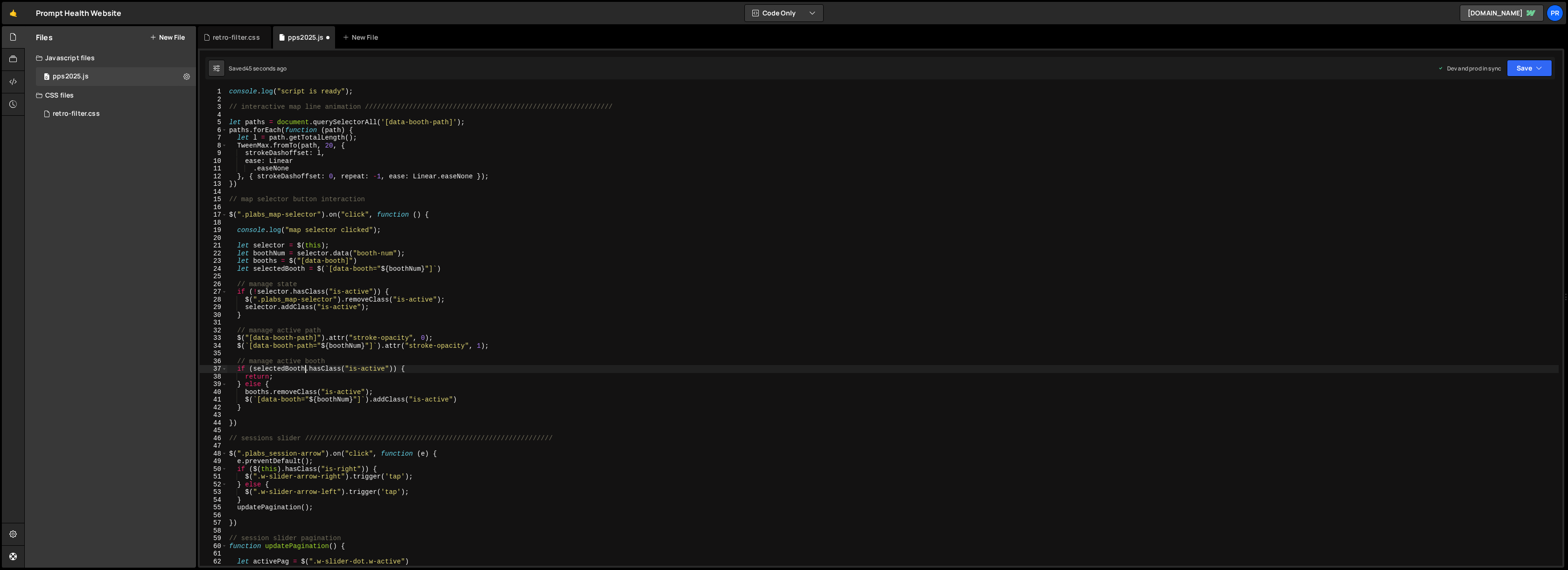
click at [254, 368] on div "console . log ( "script is ready" ) ; // interactive map line animation ///////…" at bounding box center [892, 335] width 1331 height 494
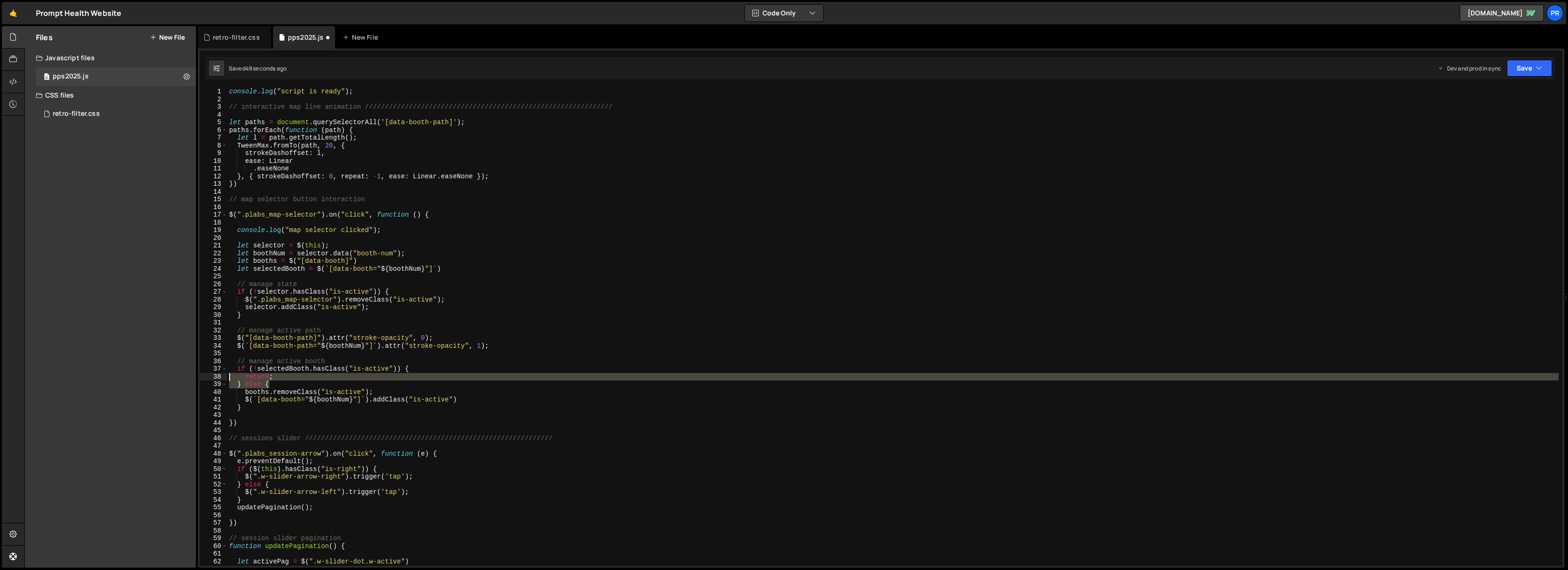
drag, startPoint x: 274, startPoint y: 384, endPoint x: 214, endPoint y: 378, distance: 60.3
click at [214, 378] on div "if (!selectedBooth.hasClass("is-active")) { 1 2 3 4 5 6 7 8 9 10 11 12 13 14 15…" at bounding box center [881, 326] width 1363 height 478
type textarea "return; } else {"
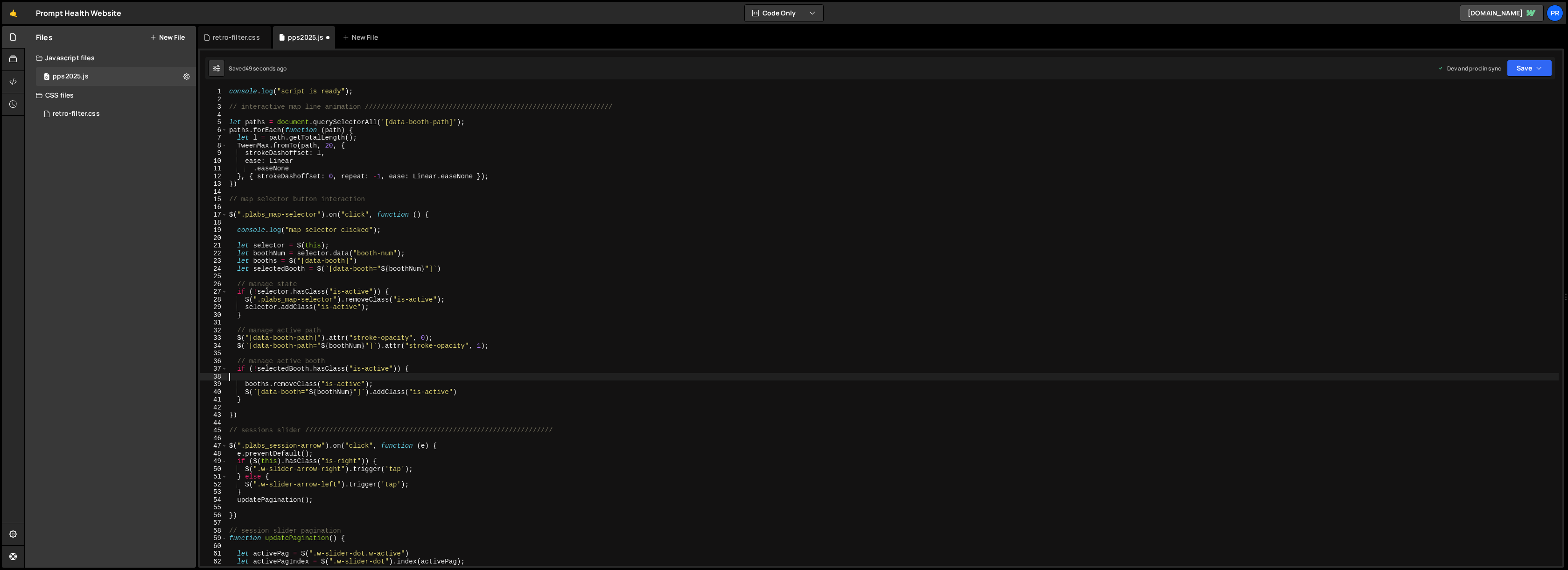
scroll to position [0, 0]
click at [258, 392] on div "console . log ( "script is ready" ) ; // interactive map line animation ///////…" at bounding box center [892, 335] width 1331 height 494
type textarea "} else {"
click at [250, 407] on div "console . log ( "script is ready" ) ; // interactive map line animation ///////…" at bounding box center [892, 335] width 1331 height 494
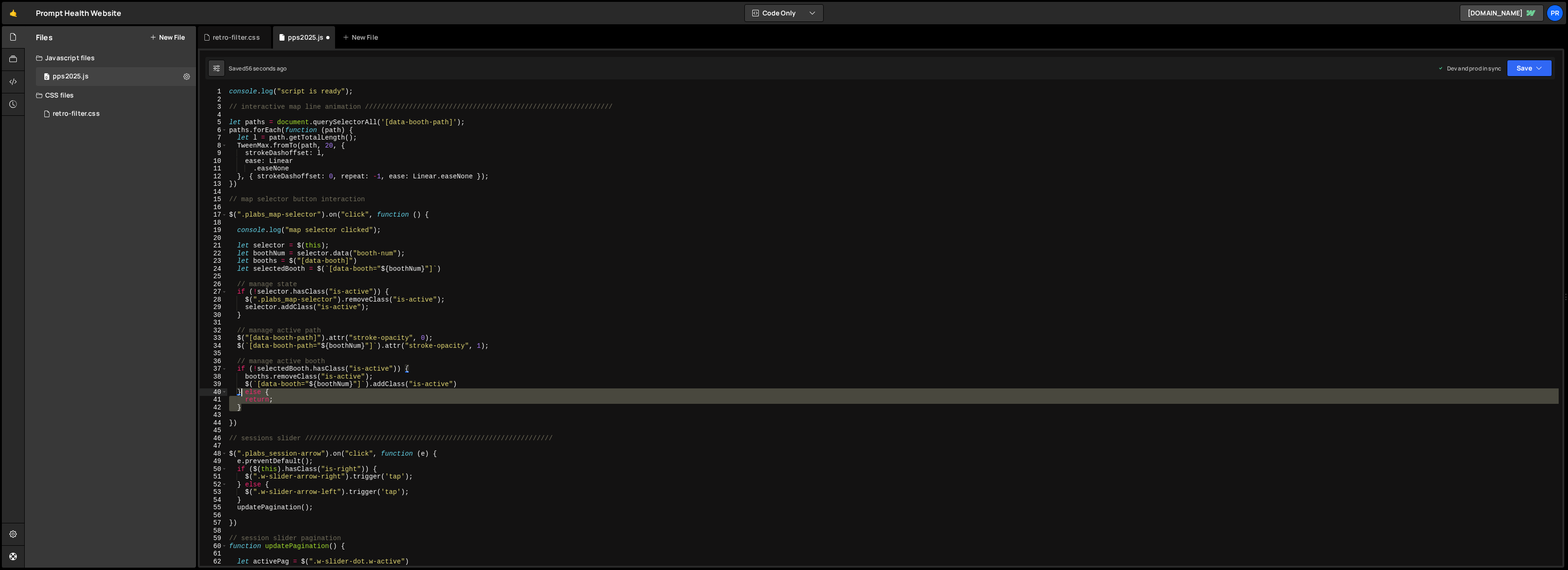
drag, startPoint x: 250, startPoint y: 408, endPoint x: 242, endPoint y: 391, distance: 18.8
click at [242, 391] on div "console . log ( "script is ready" ) ; // interactive map line animation ///////…" at bounding box center [892, 335] width 1331 height 494
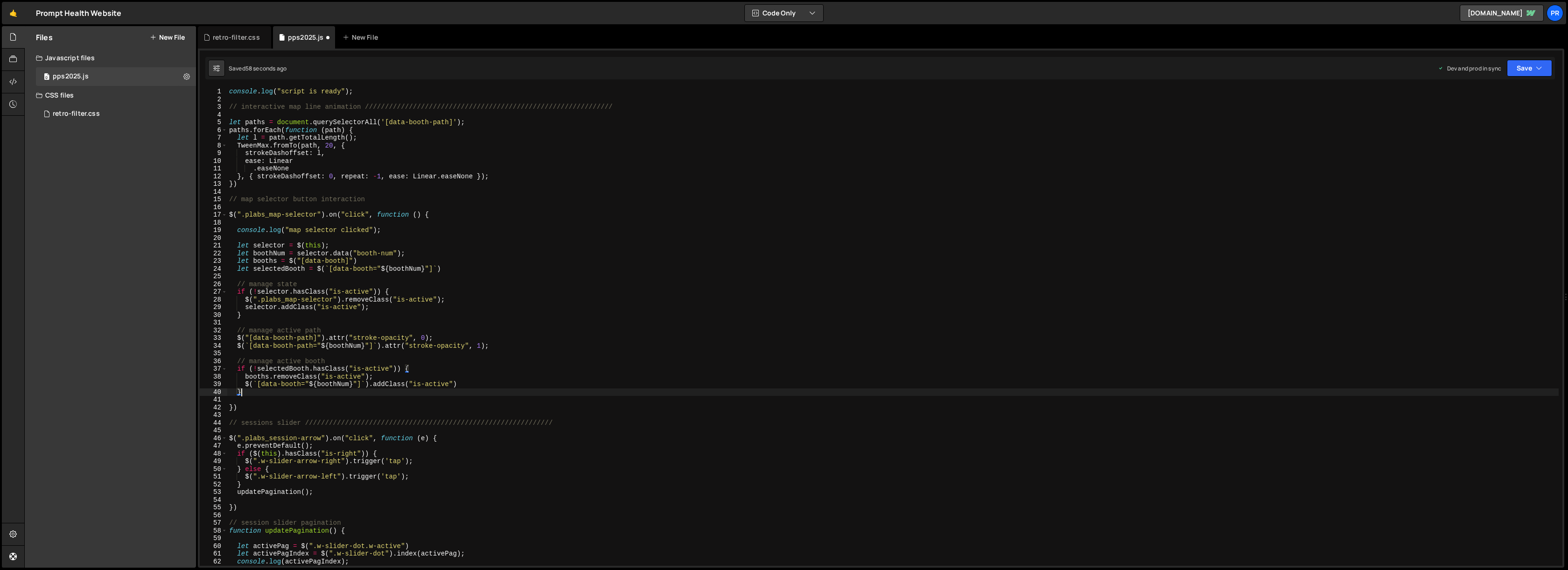
click at [461, 369] on div "console . log ( "script is ready" ) ; // interactive map line animation ///////…" at bounding box center [892, 335] width 1331 height 494
click at [407, 368] on div "console . log ( "script is ready" ) ; // interactive map line animation ///////…" at bounding box center [892, 335] width 1331 height 494
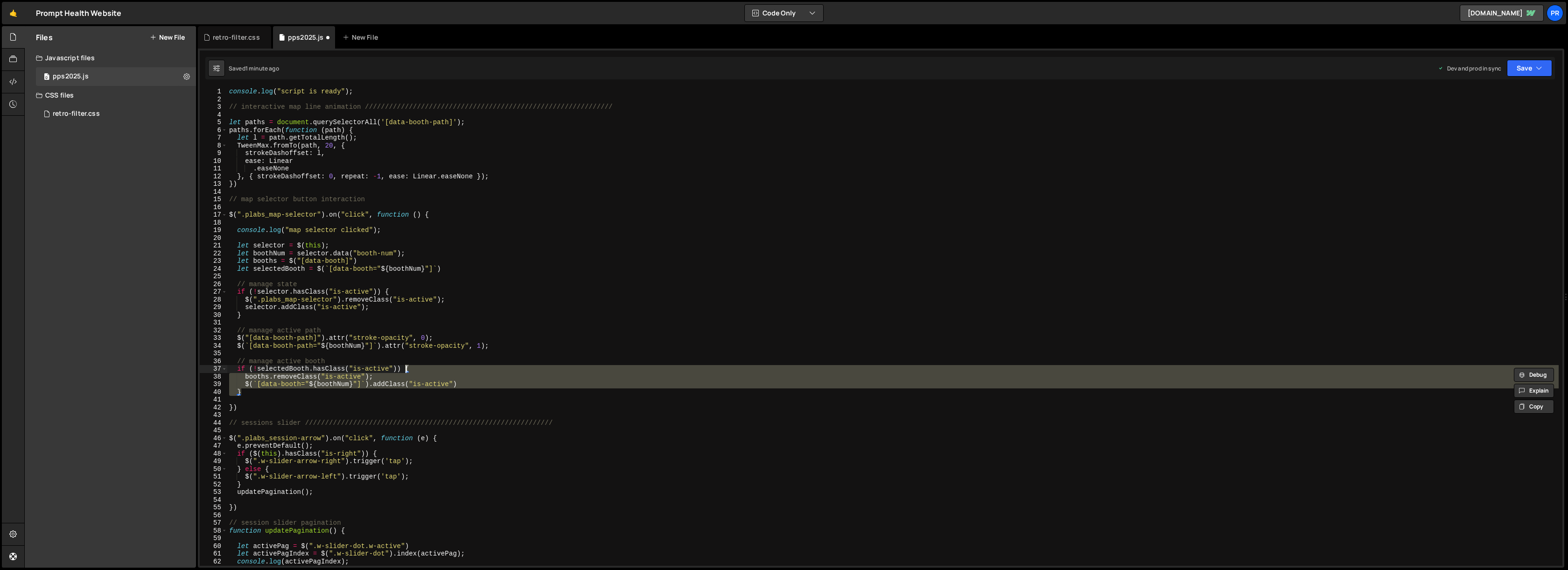
click at [231, 408] on div "console . log ( "script is ready" ) ; // interactive map line animation ///////…" at bounding box center [892, 335] width 1331 height 494
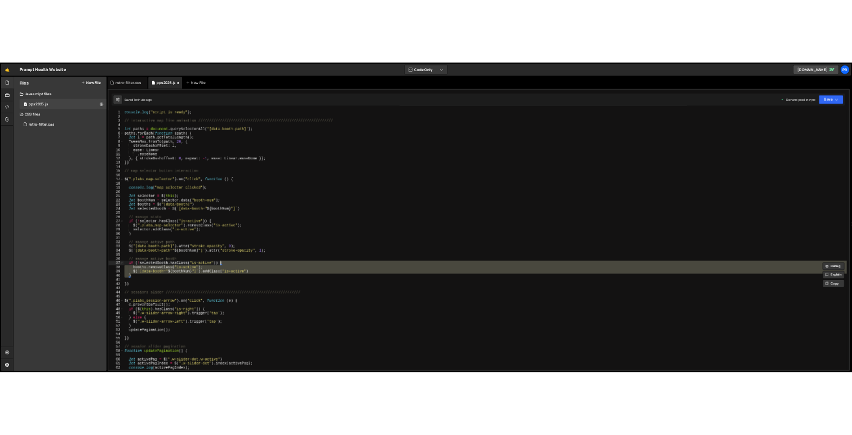
scroll to position [0, 0]
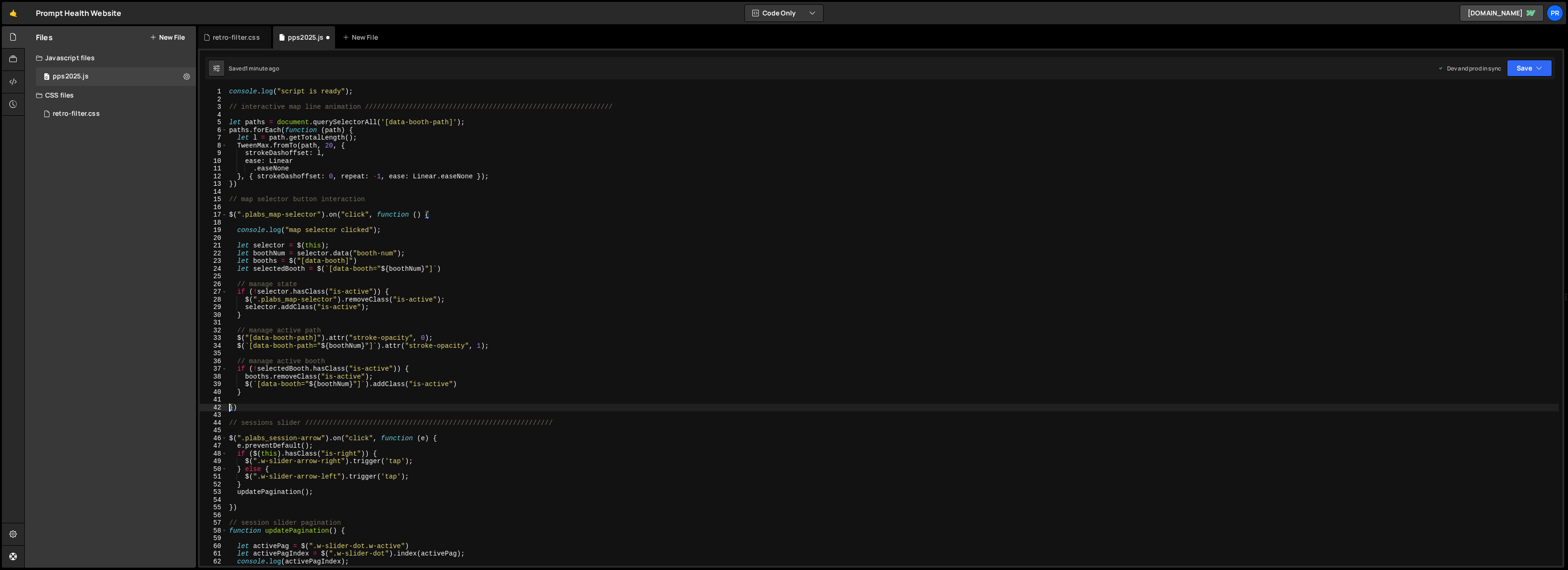
click at [276, 366] on div "console . log ( "script is ready" ) ; // interactive map line animation ///////…" at bounding box center [892, 335] width 1331 height 494
drag, startPoint x: 257, startPoint y: 384, endPoint x: 307, endPoint y: 386, distance: 50.0
click at [307, 386] on div "console . log ( "script is ready" ) ; // interactive map line animation ///////…" at bounding box center [892, 335] width 1331 height 494
drag, startPoint x: 245, startPoint y: 383, endPoint x: 368, endPoint y: 383, distance: 123.0
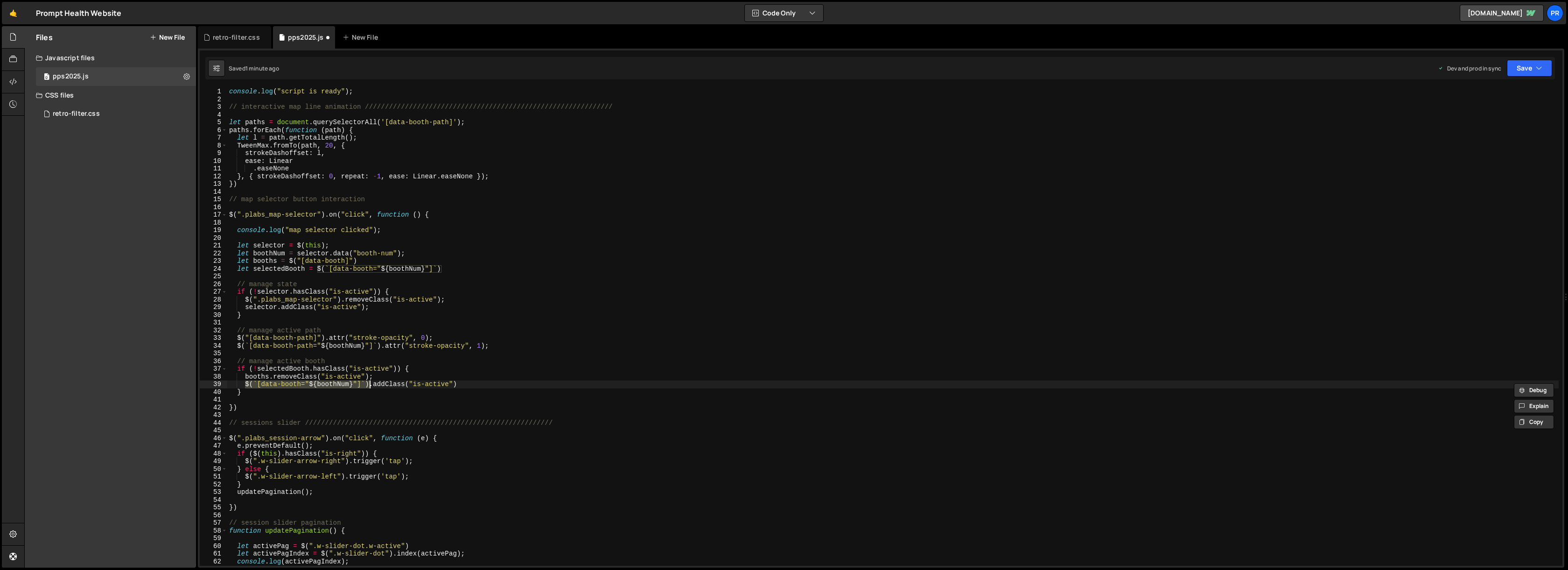
click at [368, 383] on div "console . log ( "script is ready" ) ; // interactive map line animation ///////…" at bounding box center [892, 335] width 1331 height 494
paste textarea "selectedBooth"
click at [403, 377] on div "console . log ( "script is ready" ) ; // interactive map line animation ///////…" at bounding box center [892, 335] width 1331 height 494
click at [399, 389] on div "console . log ( "script is ready" ) ; // interactive map line animation ///////…" at bounding box center [892, 335] width 1331 height 494
click at [1525, 67] on button "Save" at bounding box center [1529, 68] width 46 height 17
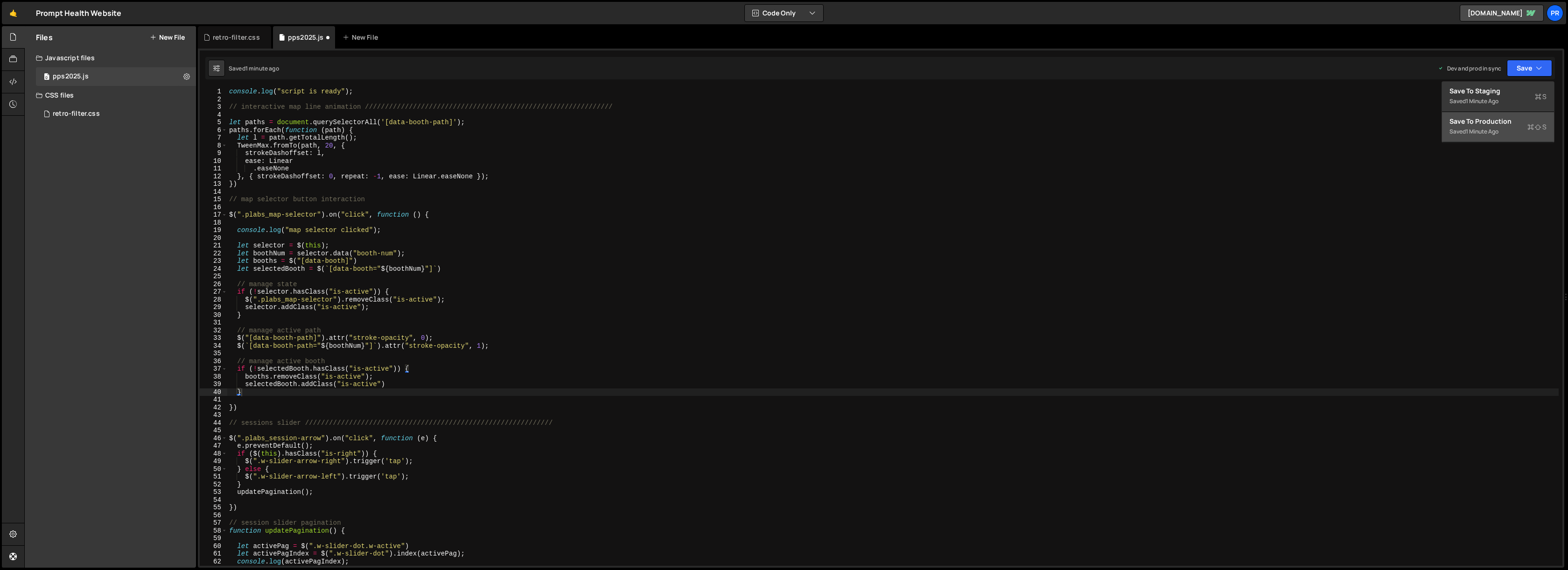
click at [1503, 133] on div "Saved 1 minute ago" at bounding box center [1498, 132] width 97 height 12
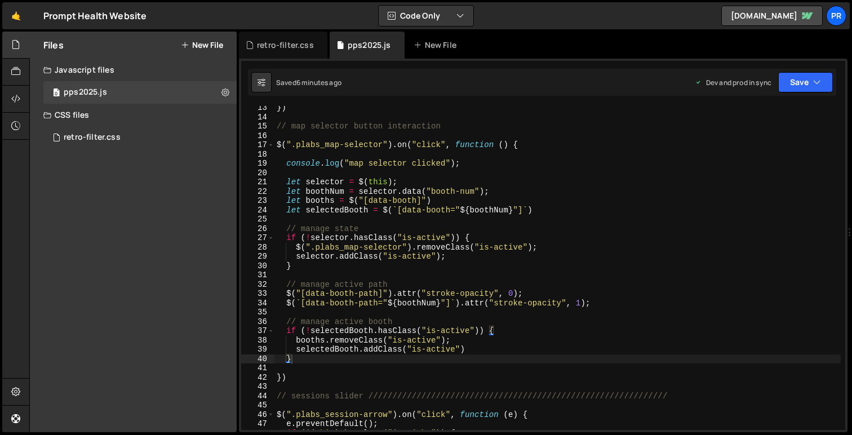
scroll to position [114, 0]
type textarea "})"
click at [317, 377] on div "}) // map selector button interaction $ ( ".plabs_map-selector" ) . on ( "click…" at bounding box center [557, 274] width 566 height 343
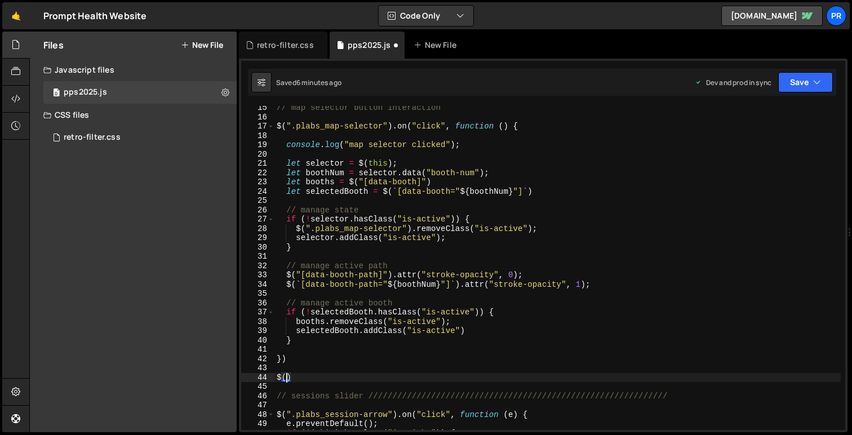
scroll to position [0, 0]
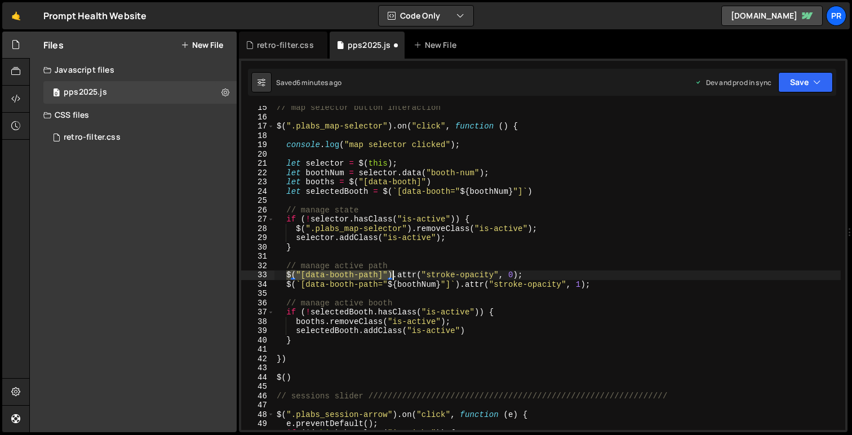
drag, startPoint x: 287, startPoint y: 275, endPoint x: 391, endPoint y: 272, distance: 104.3
click at [391, 272] on div "// map selector button interaction $ ( ".plabs_map-selector" ) . on ( "click" ,…" at bounding box center [557, 274] width 566 height 343
type textarea "$("[data-booth-path]").attr("stroke-opacity", 0);"
click at [327, 257] on div "// map selector button interaction $ ( ".plabs_map-selector" ) . on ( "click" ,…" at bounding box center [557, 274] width 566 height 343
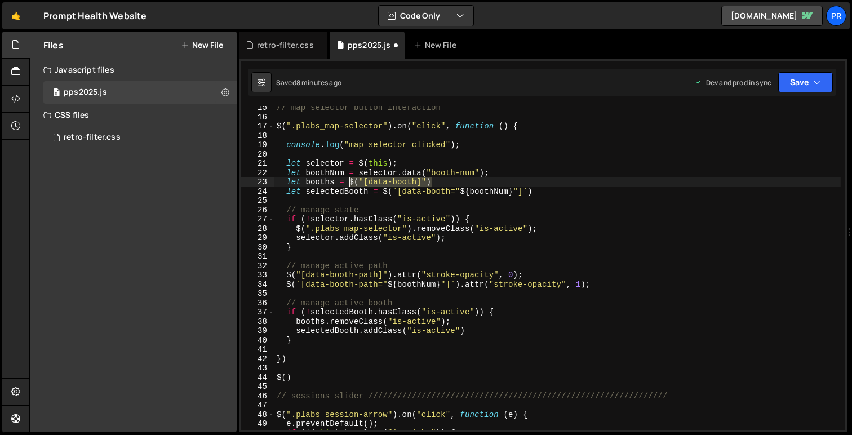
drag, startPoint x: 441, startPoint y: 179, endPoint x: 349, endPoint y: 179, distance: 92.4
click at [349, 179] on div "// map selector button interaction $ ( ".plabs_map-selector" ) . on ( "click" ,…" at bounding box center [557, 274] width 566 height 343
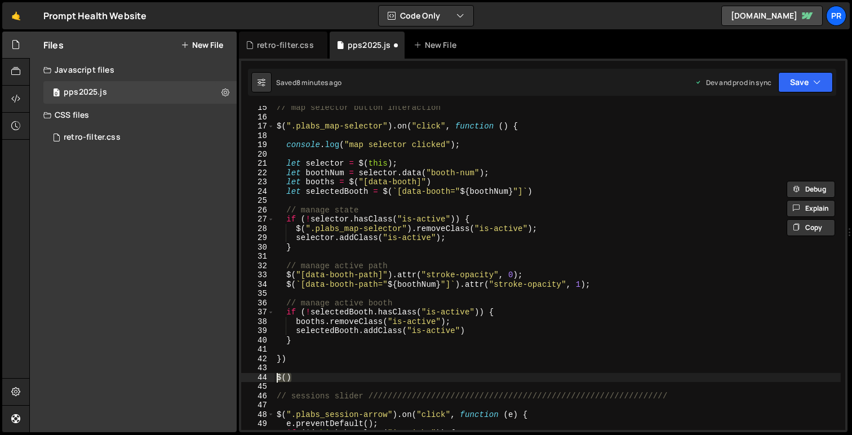
drag, startPoint x: 295, startPoint y: 377, endPoint x: 277, endPoint y: 377, distance: 18.0
click at [277, 377] on div "// map selector button interaction $ ( ".plabs_map-selector" ) . on ( "click" ,…" at bounding box center [557, 274] width 566 height 343
paste textarea ""[data-booth]""
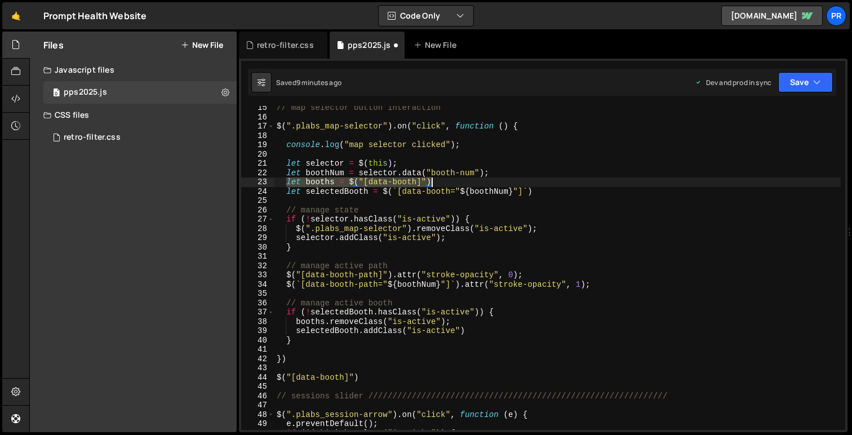
drag, startPoint x: 286, startPoint y: 182, endPoint x: 436, endPoint y: 183, distance: 149.4
click at [436, 183] on div "// map selector button interaction $ ( ".plabs_map-selector" ) . on ( "click" ,…" at bounding box center [557, 274] width 566 height 343
type textarea "let booths = $("[data-booth]")"
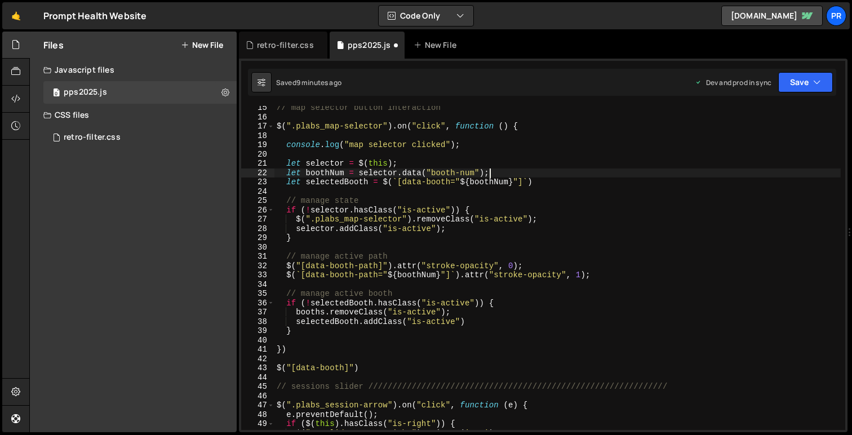
click at [460, 111] on div "// map selector button interaction $ ( ".plabs_map-selector" ) . on ( "click" ,…" at bounding box center [557, 274] width 566 height 343
type textarea "// map selector button interaction"
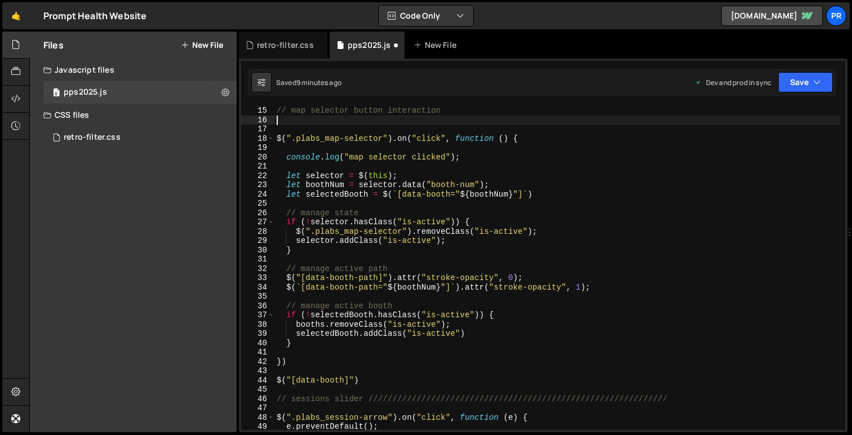
paste textarea "let booths = $("[data-booth]")"
type textarea "let booths = $("[data-booth]")"
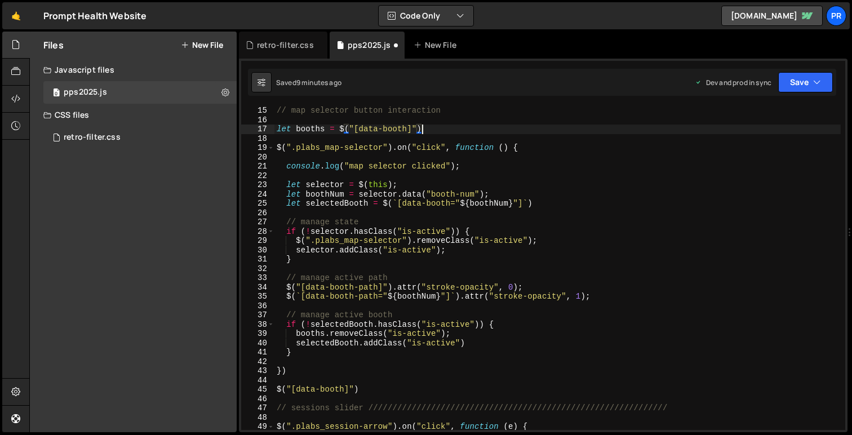
click at [360, 173] on div "// map selector button interaction let booths = $ ( "[data-booth]" ) $ ( ".plab…" at bounding box center [557, 277] width 566 height 343
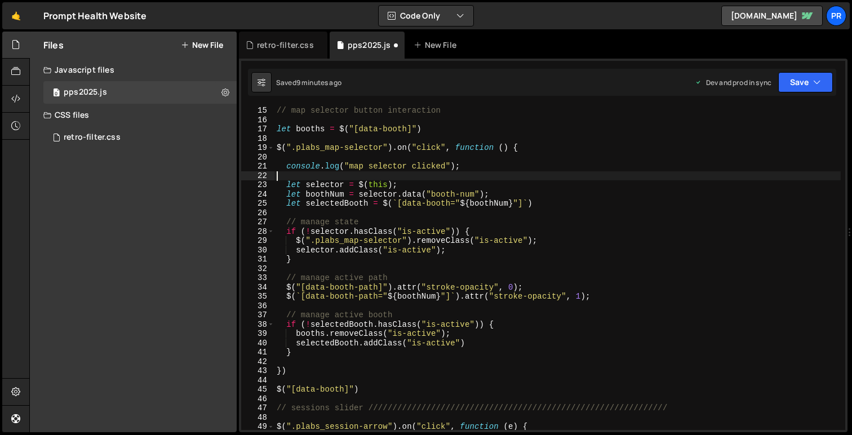
click at [370, 390] on div "// map selector button interaction let booths = $ ( "[data-booth]" ) $ ( ".plab…" at bounding box center [557, 277] width 566 height 343
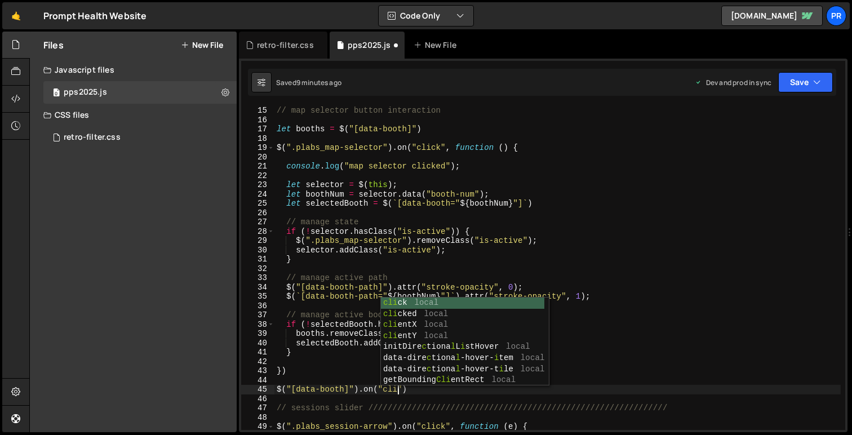
scroll to position [0, 8]
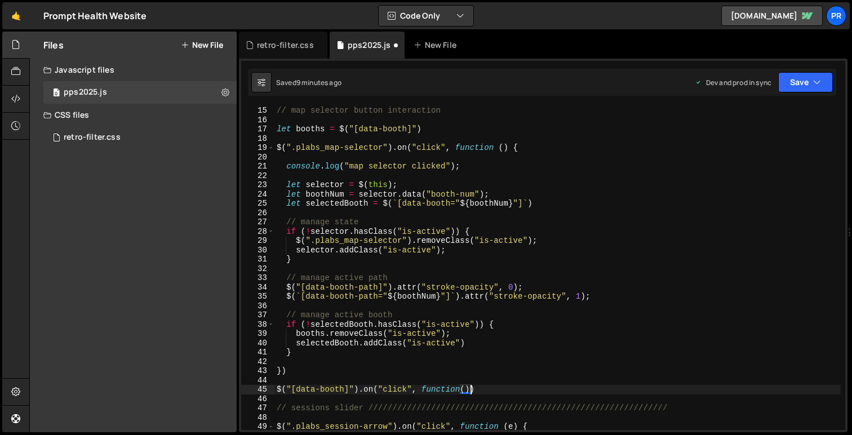
type textarea "$("[data-booth]").on("click", function(){)"
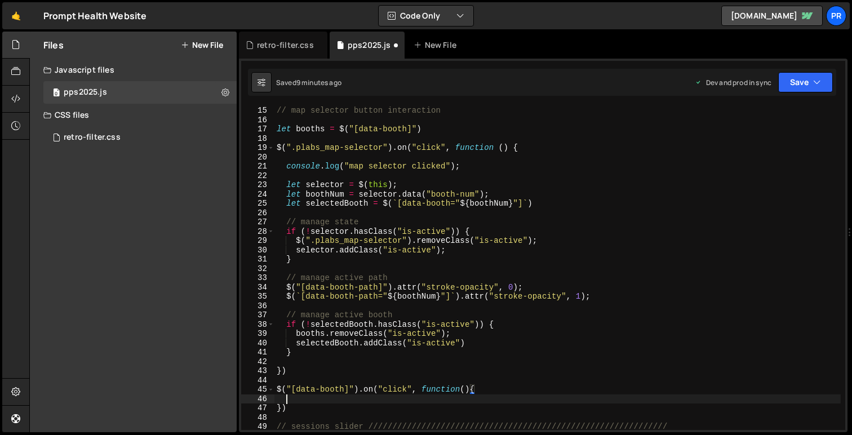
scroll to position [0, 0]
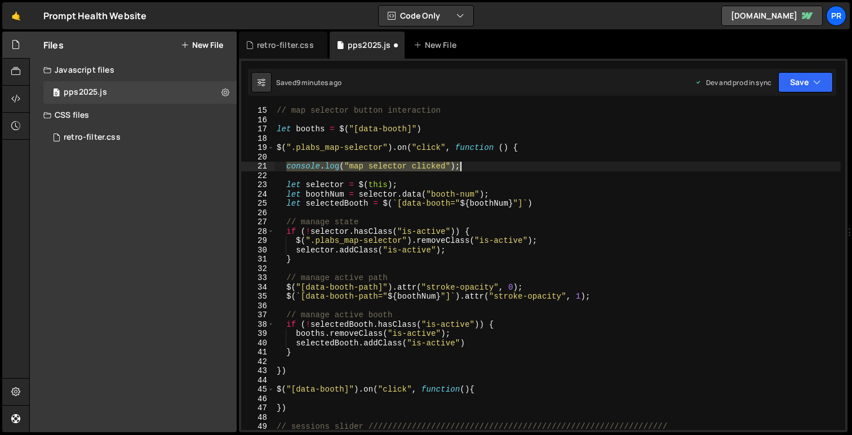
drag, startPoint x: 285, startPoint y: 168, endPoint x: 464, endPoint y: 167, distance: 179.2
click at [464, 167] on div "// map selector button interaction let booths = $ ( "[data-booth]" ) $ ( ".plab…" at bounding box center [557, 277] width 566 height 343
type textarea "console.log("map selector clicked");"
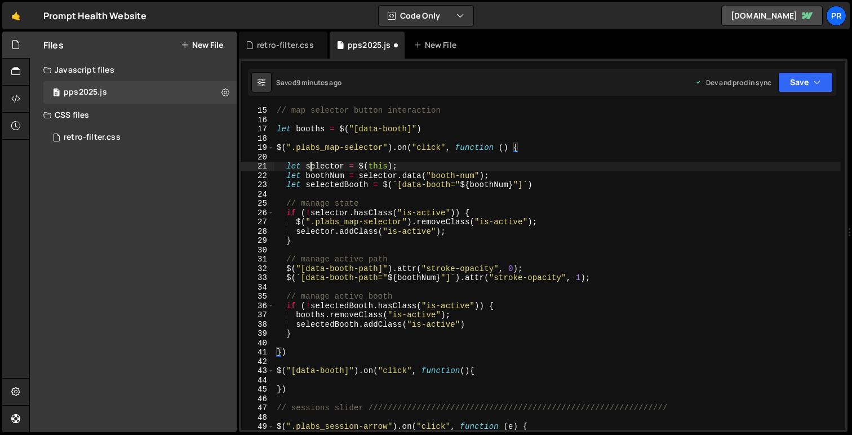
click at [311, 168] on div "// map selector button interaction let booths = $ ( "[data-booth]" ) $ ( ".plab…" at bounding box center [557, 277] width 566 height 343
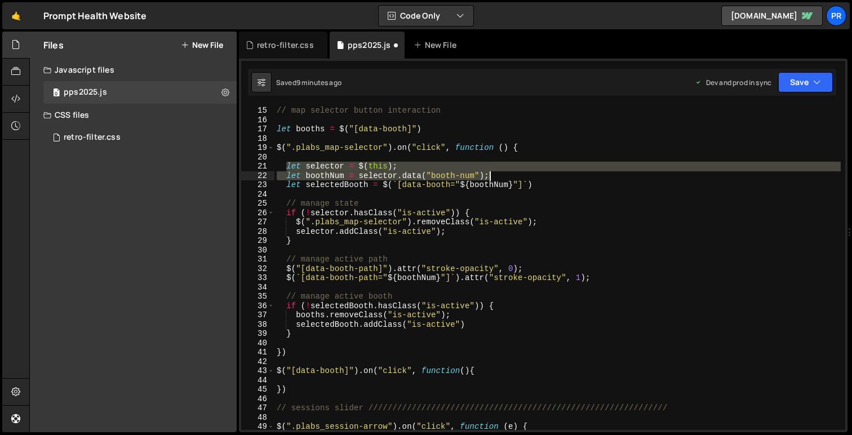
drag, startPoint x: 286, startPoint y: 167, endPoint x: 491, endPoint y: 176, distance: 205.9
click at [491, 176] on div "// map selector button interaction let booths = $ ( "[data-booth]" ) $ ( ".plab…" at bounding box center [557, 277] width 566 height 343
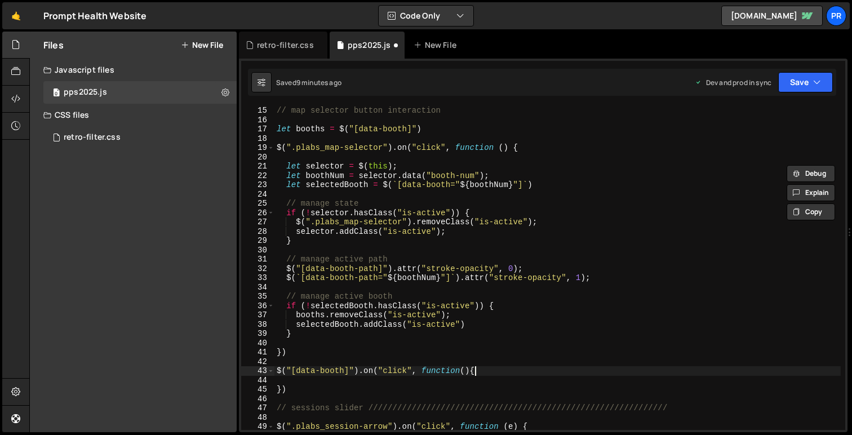
click at [480, 367] on div "// map selector button interaction let booths = $ ( "[data-booth]" ) $ ( ".plab…" at bounding box center [557, 277] width 566 height 343
type textarea "$("[data-booth]").on("click", function(){"
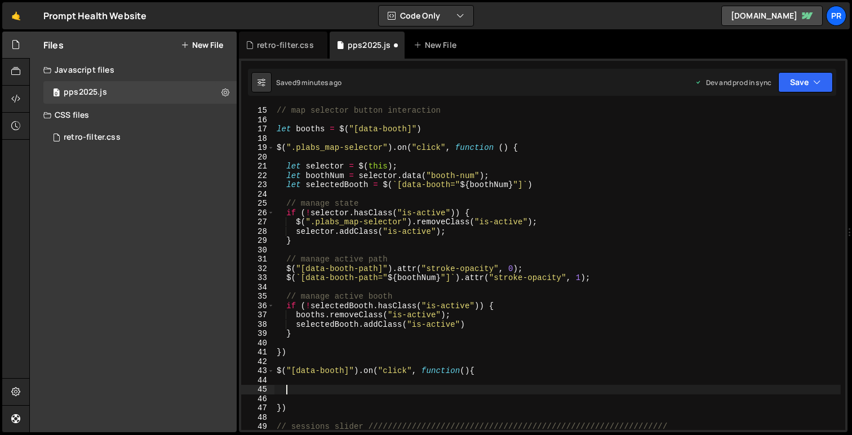
paste textarea "let boothNum = [DOMAIN_NAME]("booth-num");"
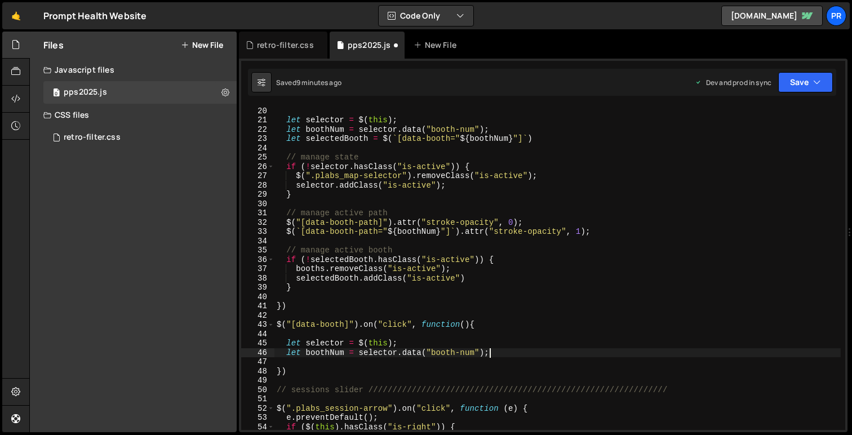
scroll to position [188, 0]
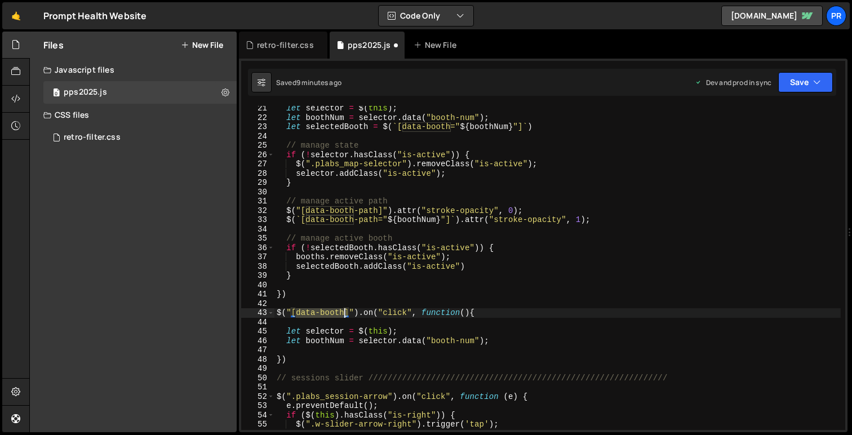
drag, startPoint x: 297, startPoint y: 313, endPoint x: 345, endPoint y: 312, distance: 47.9
click at [345, 312] on div "let selector = $ ( this ) ; let boothNum = selector . data ( "booth-num" ) ; le…" at bounding box center [557, 275] width 566 height 343
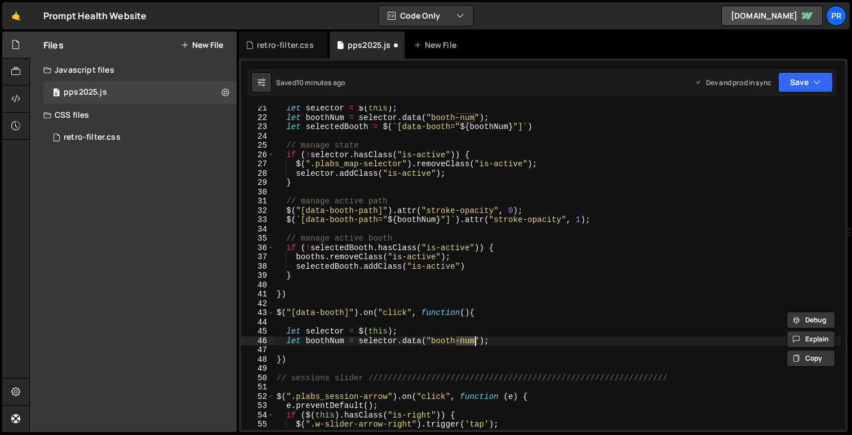
drag, startPoint x: 457, startPoint y: 339, endPoint x: 475, endPoint y: 339, distance: 18.0
click at [475, 339] on div "let selector = $ ( this ) ; let boothNum = selector . data ( "booth-num" ) ; le…" at bounding box center [557, 275] width 566 height 343
type textarea "let boothNum = [DOMAIN_NAME]("booth");"
click at [455, 304] on div "let selector = $ ( this ) ; let boothNum = selector . data ( "booth-num" ) ; le…" at bounding box center [557, 275] width 566 height 343
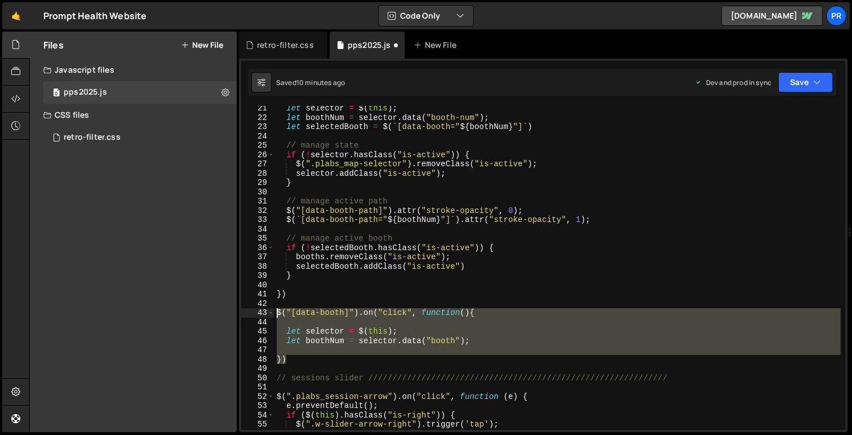
drag, startPoint x: 304, startPoint y: 358, endPoint x: 254, endPoint y: 313, distance: 67.1
click at [254, 313] on div "21 22 23 24 25 26 27 28 29 30 31 32 33 34 35 36 37 38 39 40 41 42 43 44 45 46 4…" at bounding box center [543, 268] width 604 height 324
type textarea "$("[data-booth]").on("click", function(){"
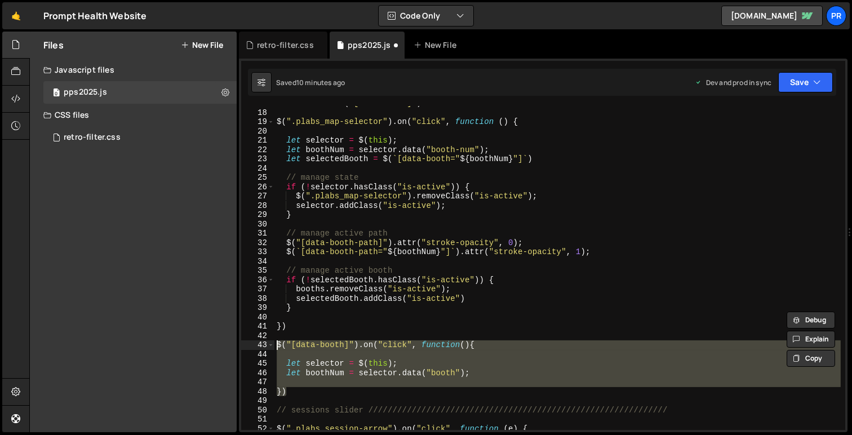
scroll to position [153, 0]
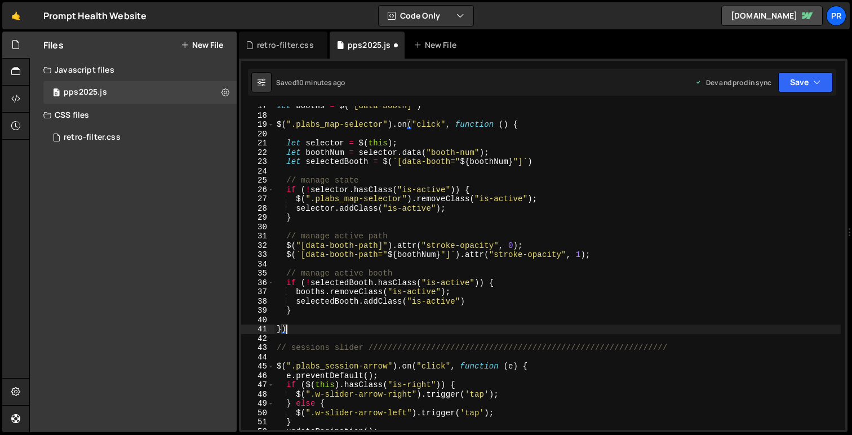
type textarea "})"
